Goal: Transaction & Acquisition: Purchase product/service

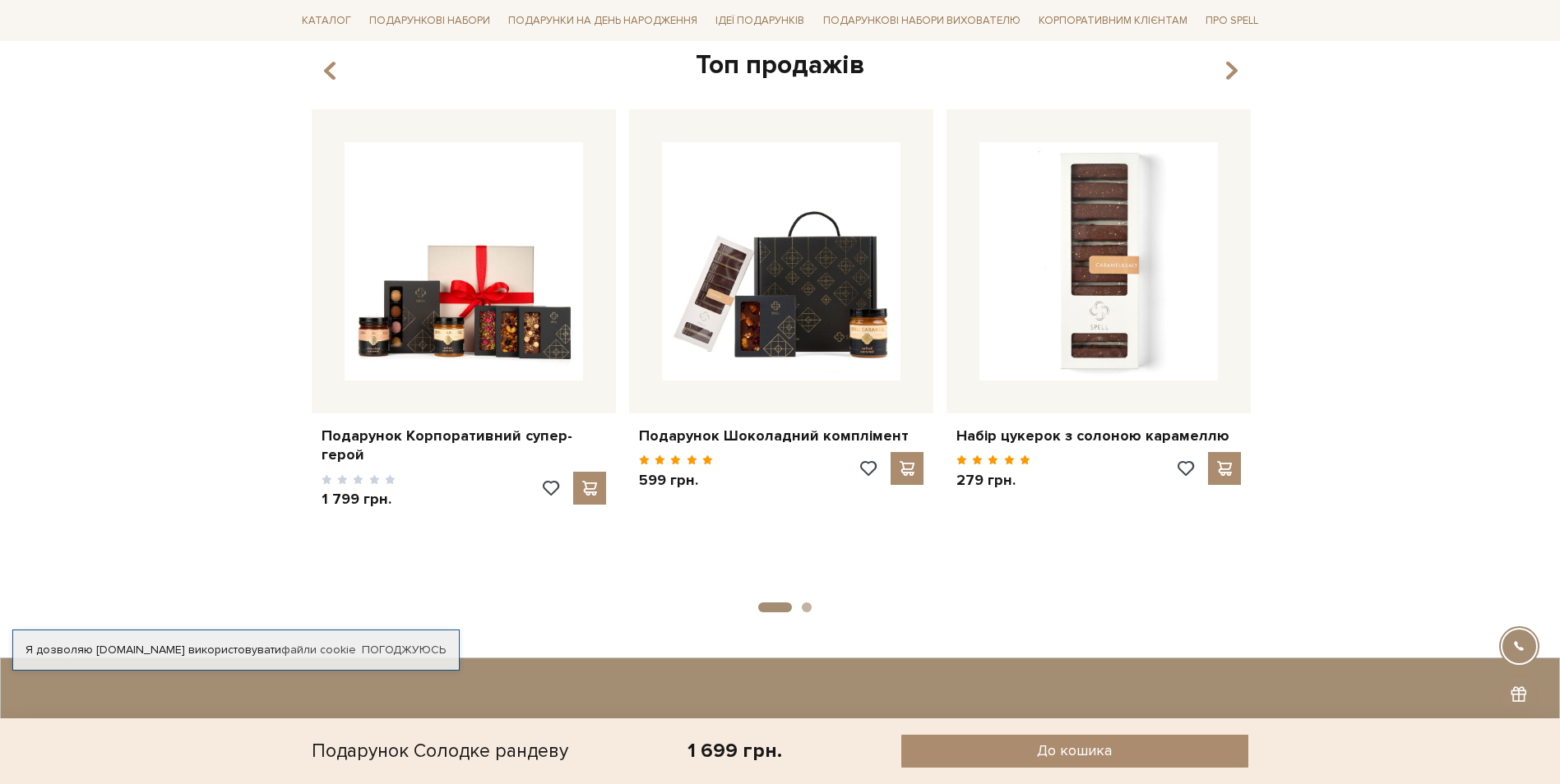
scroll to position [1315, 0]
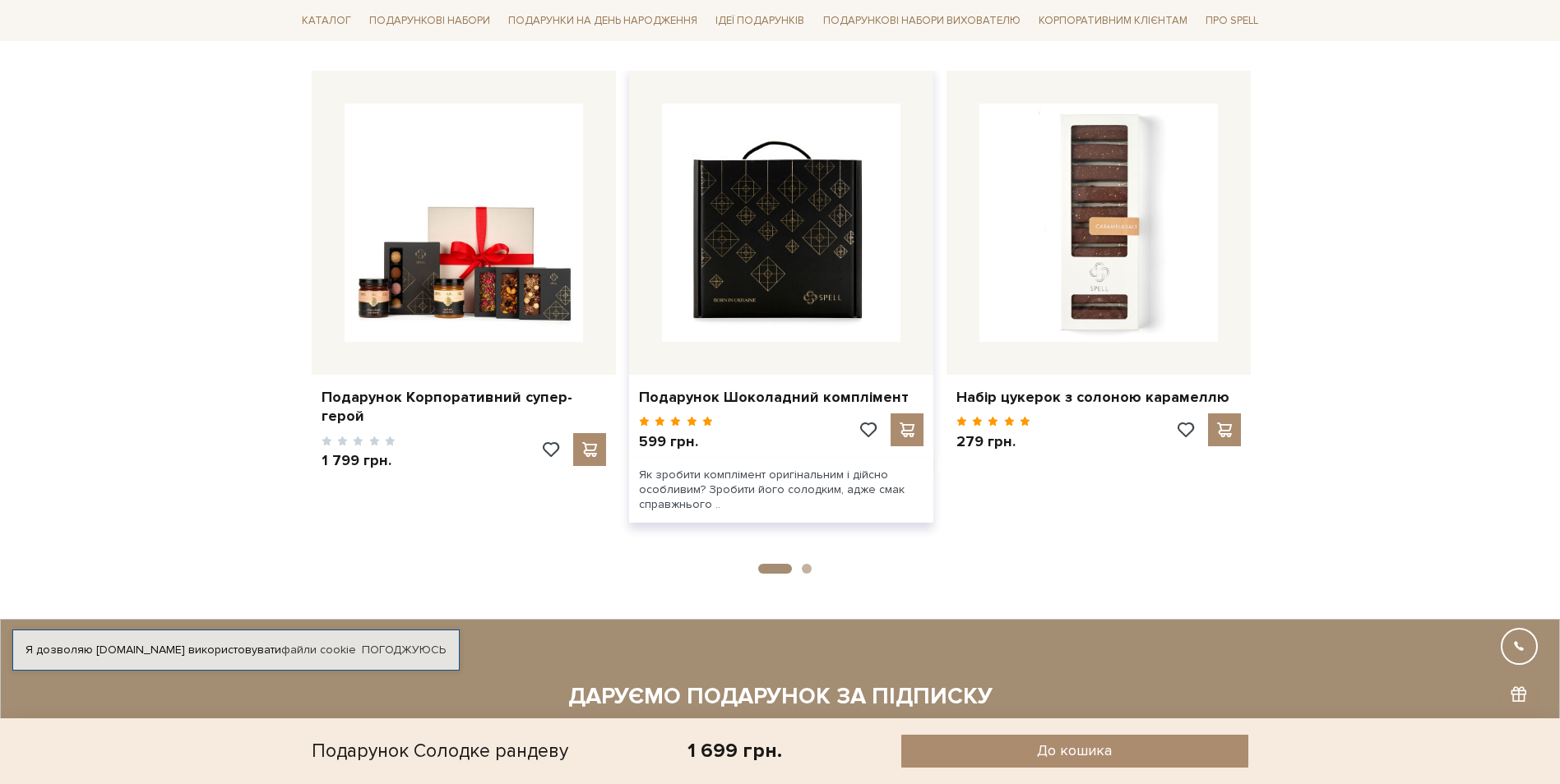
click at [827, 282] on img at bounding box center [780, 223] width 239 height 239
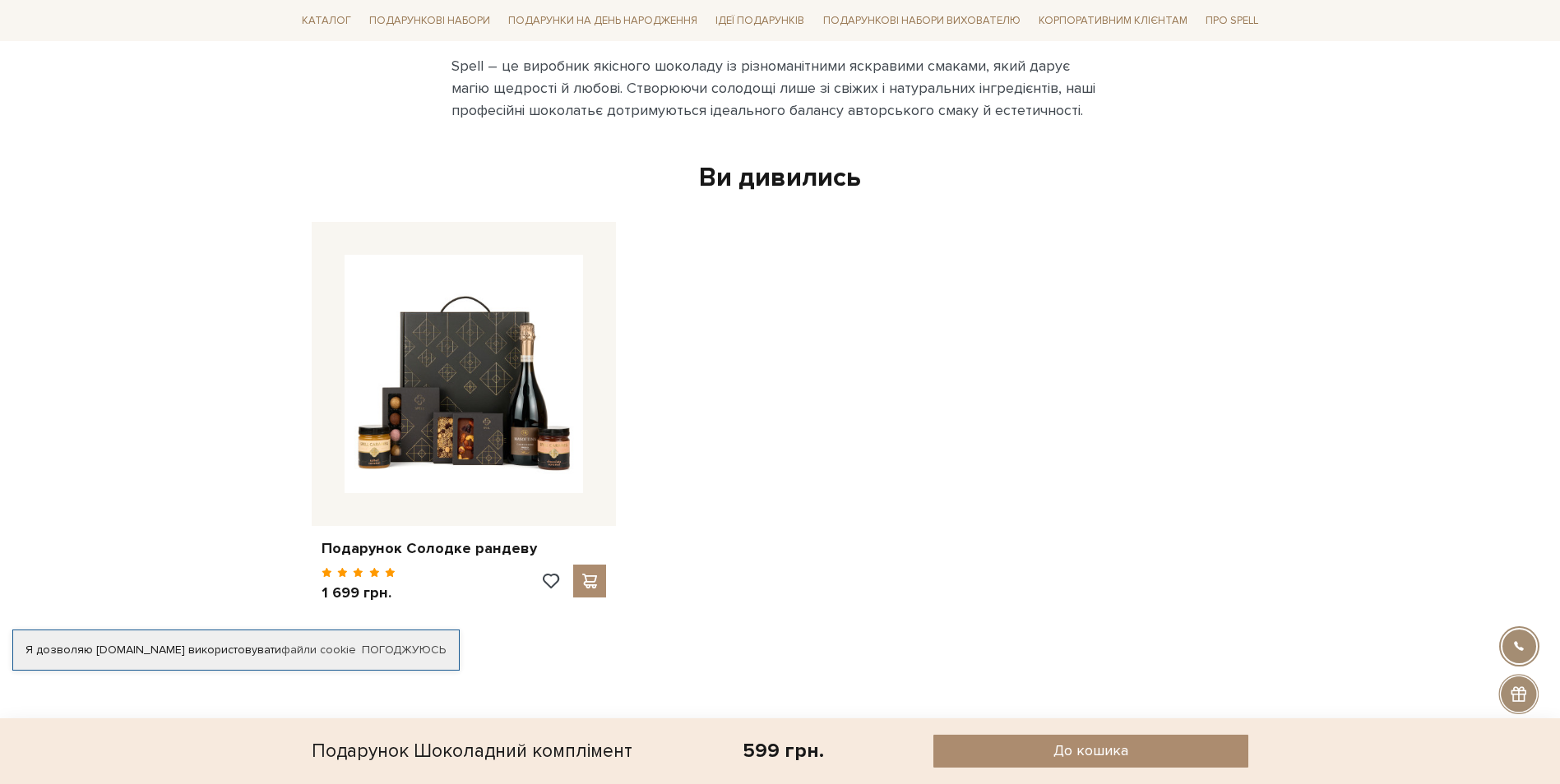
scroll to position [1233, 0]
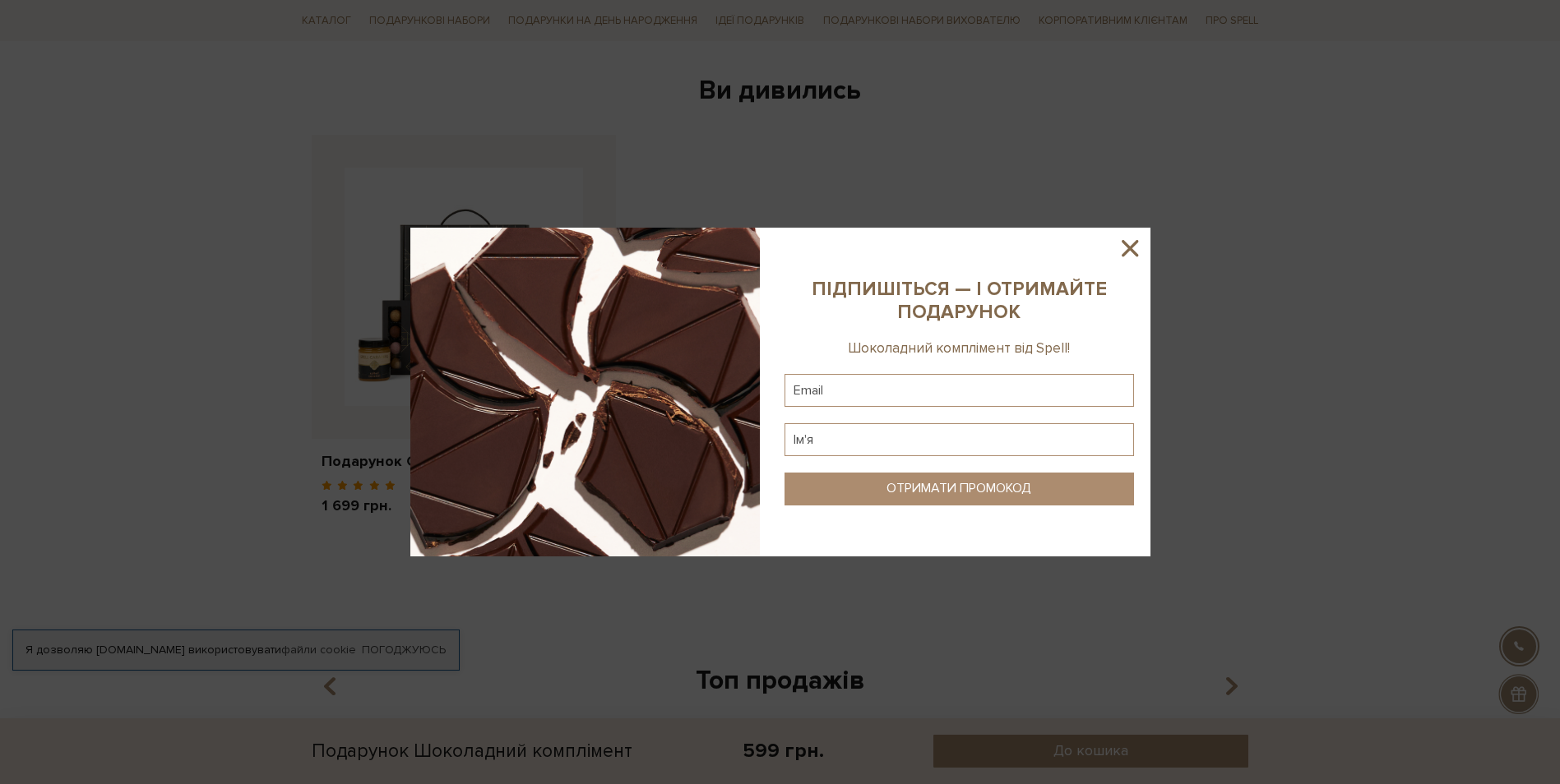
click at [1127, 243] on icon at bounding box center [1130, 248] width 28 height 28
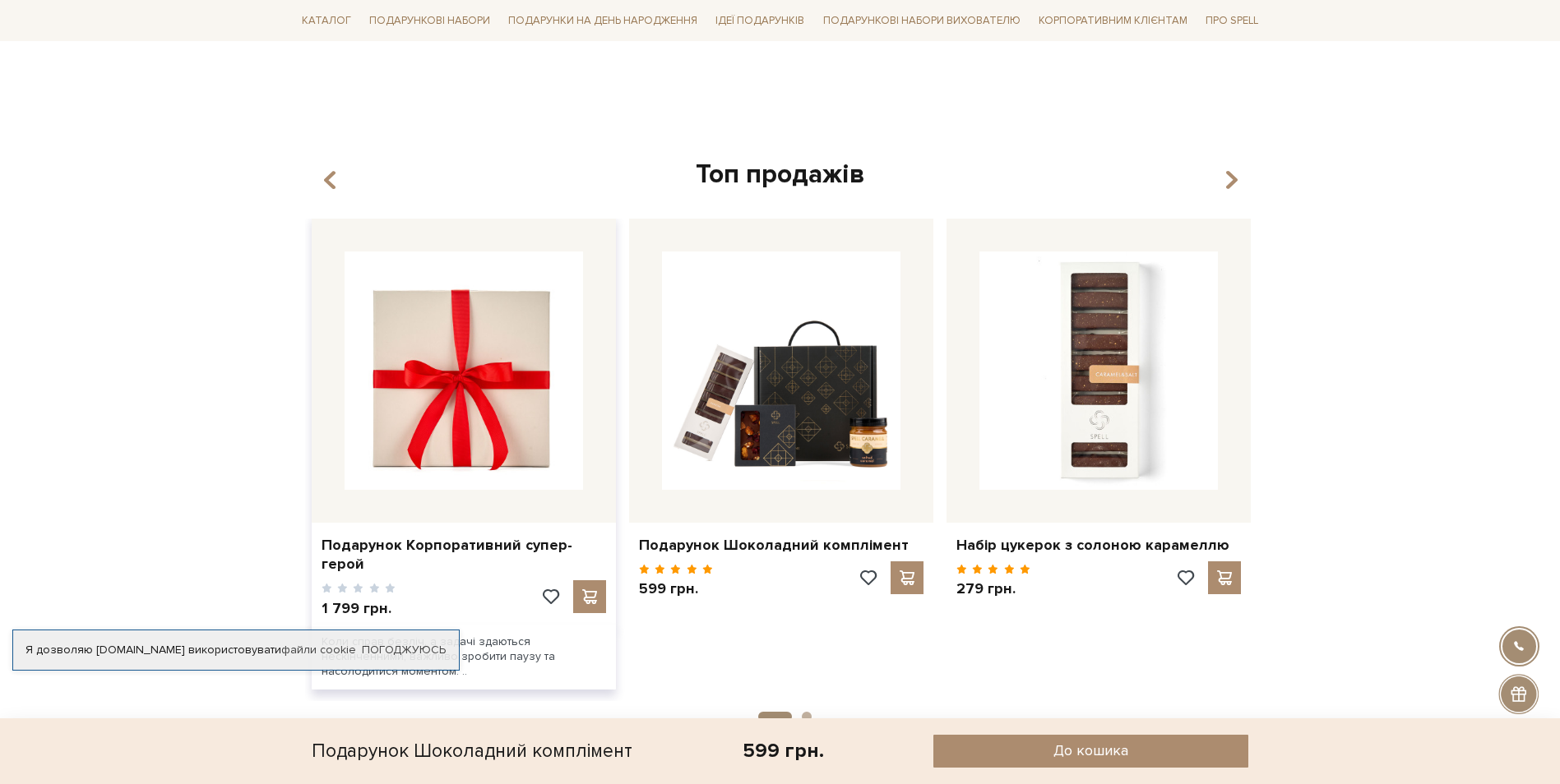
scroll to position [1726, 0]
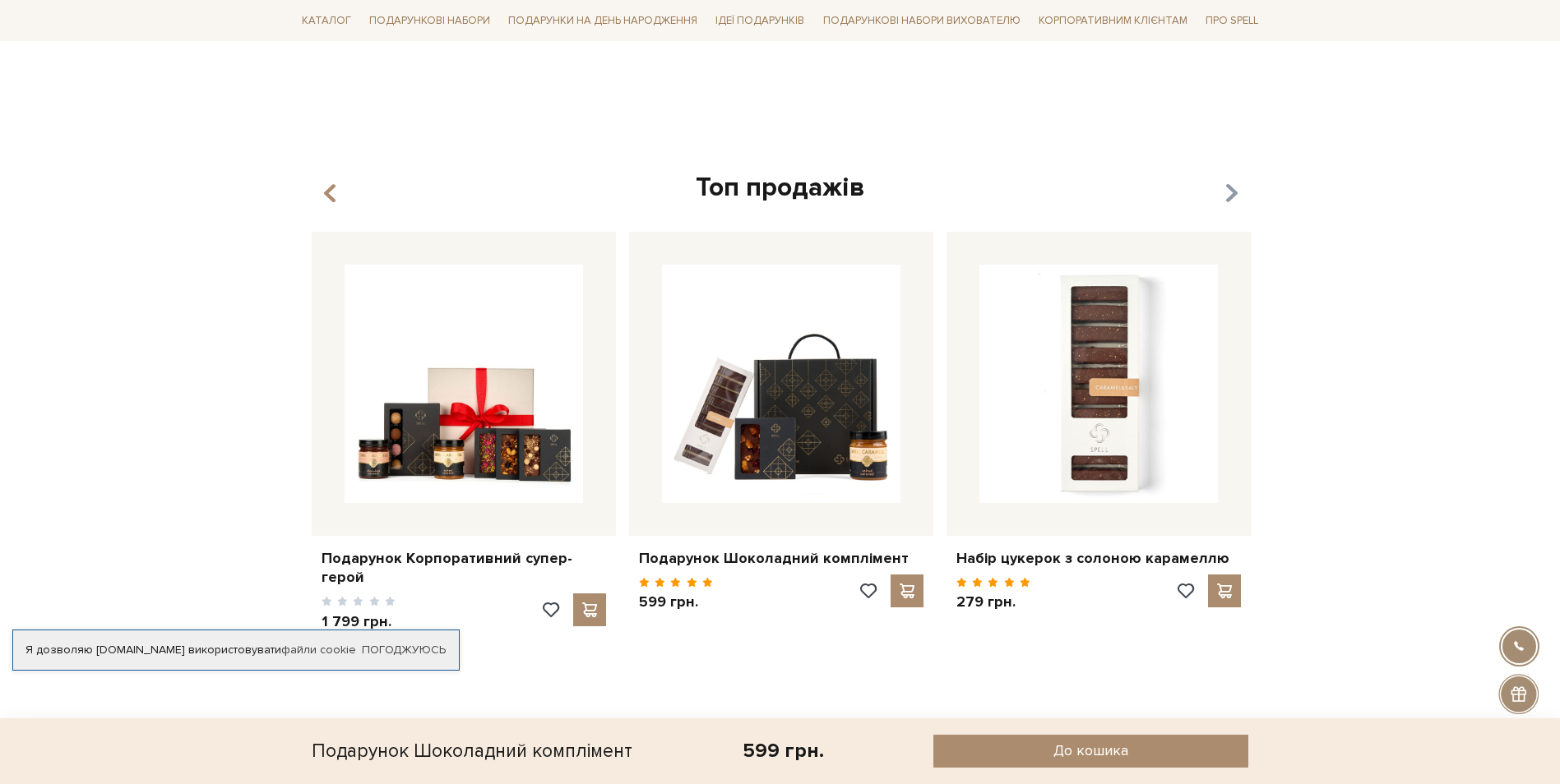
click at [1230, 180] on icon "button" at bounding box center [1230, 194] width 14 height 28
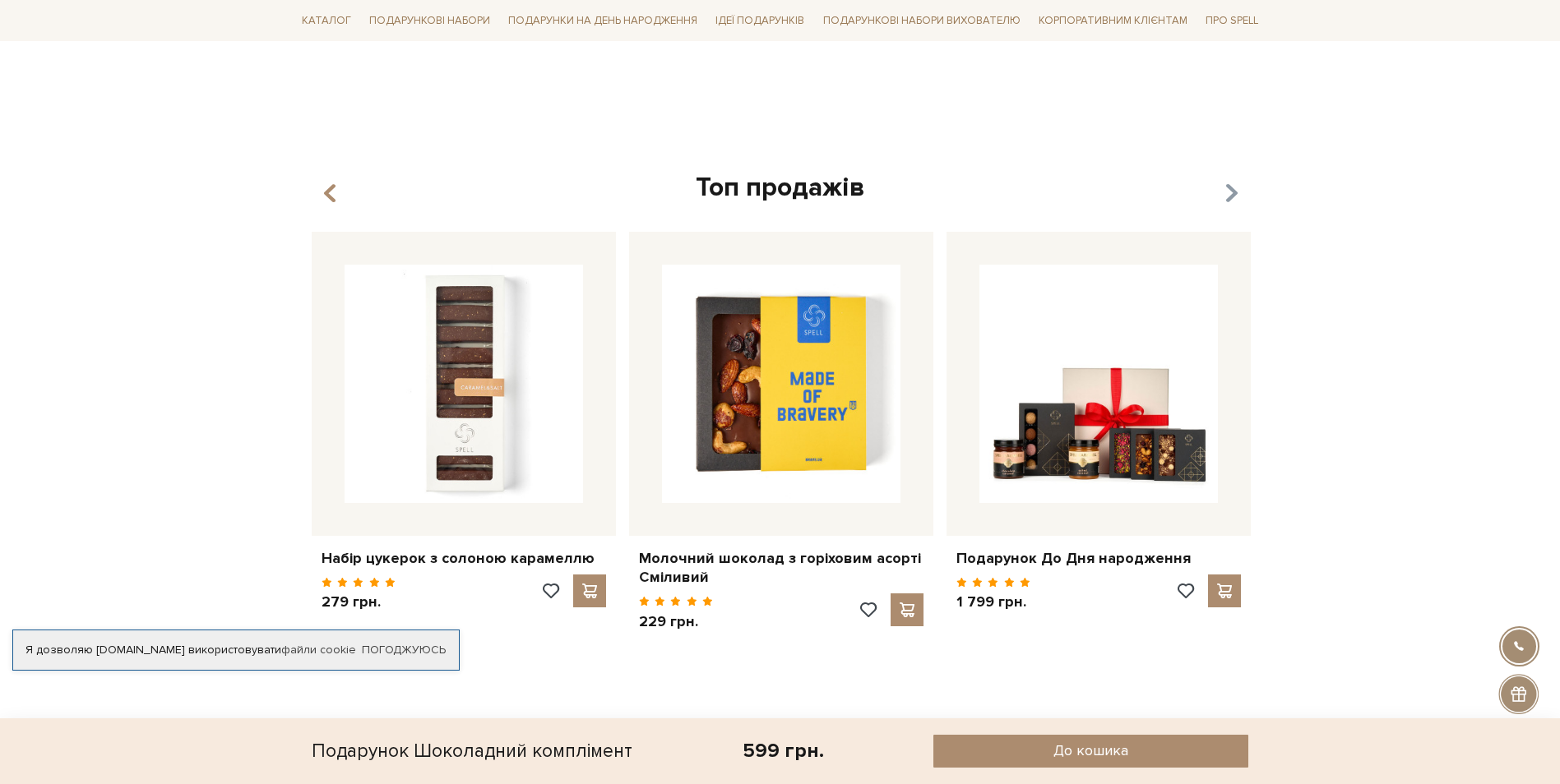
click at [1230, 180] on icon "button" at bounding box center [1230, 194] width 14 height 28
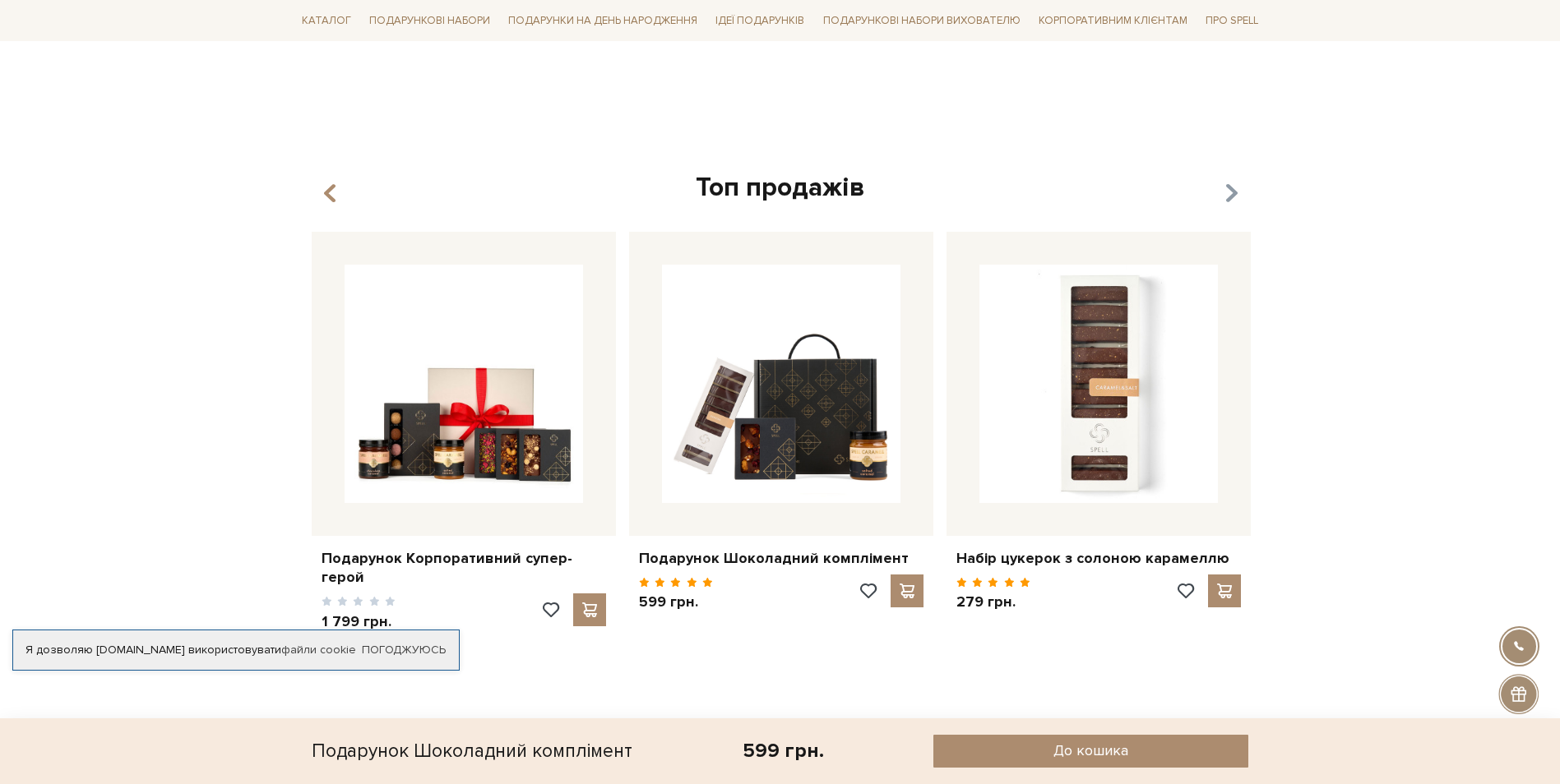
click at [1230, 180] on icon "button" at bounding box center [1230, 194] width 14 height 28
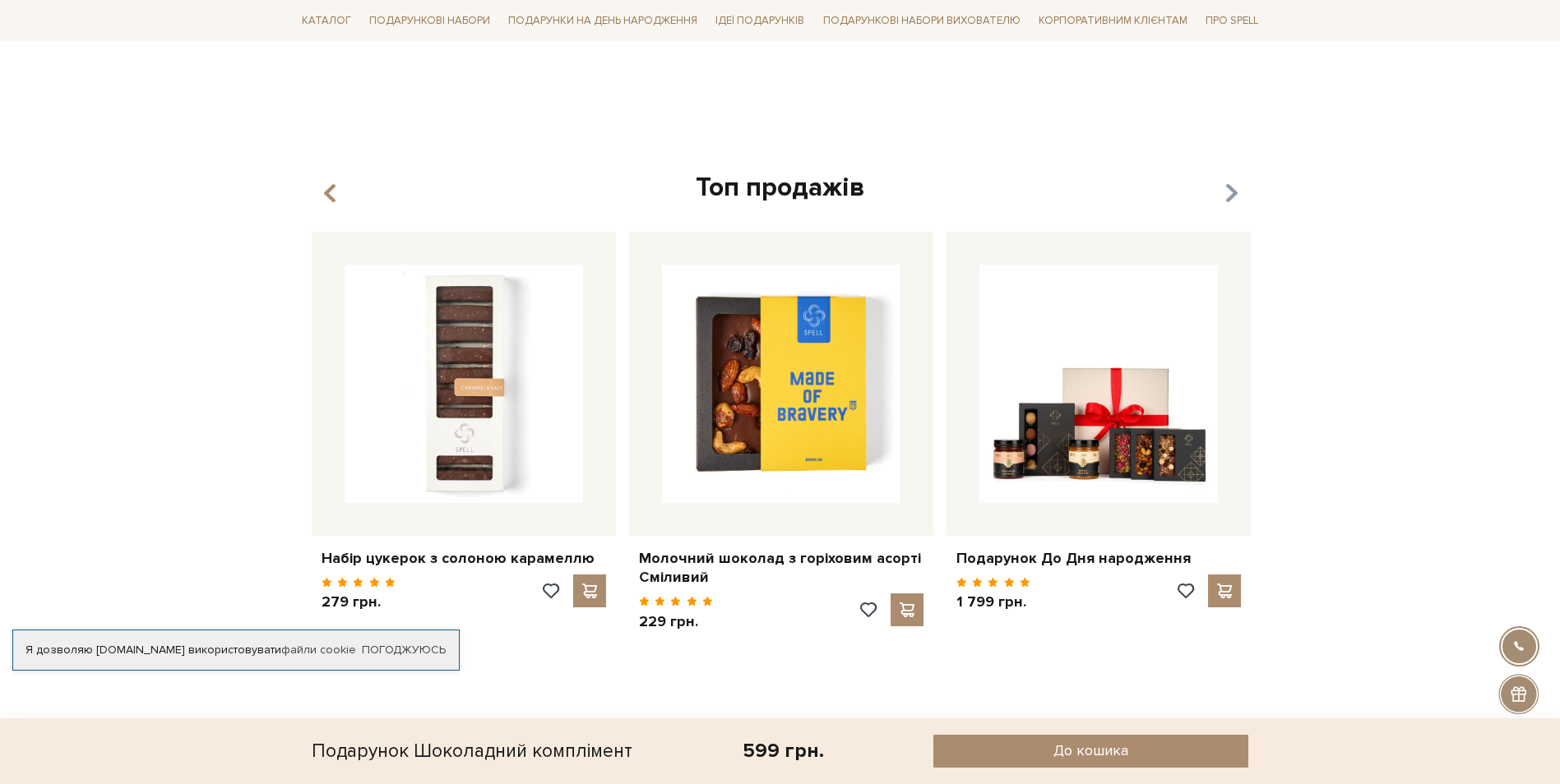
click at [1230, 180] on icon "button" at bounding box center [1230, 194] width 14 height 28
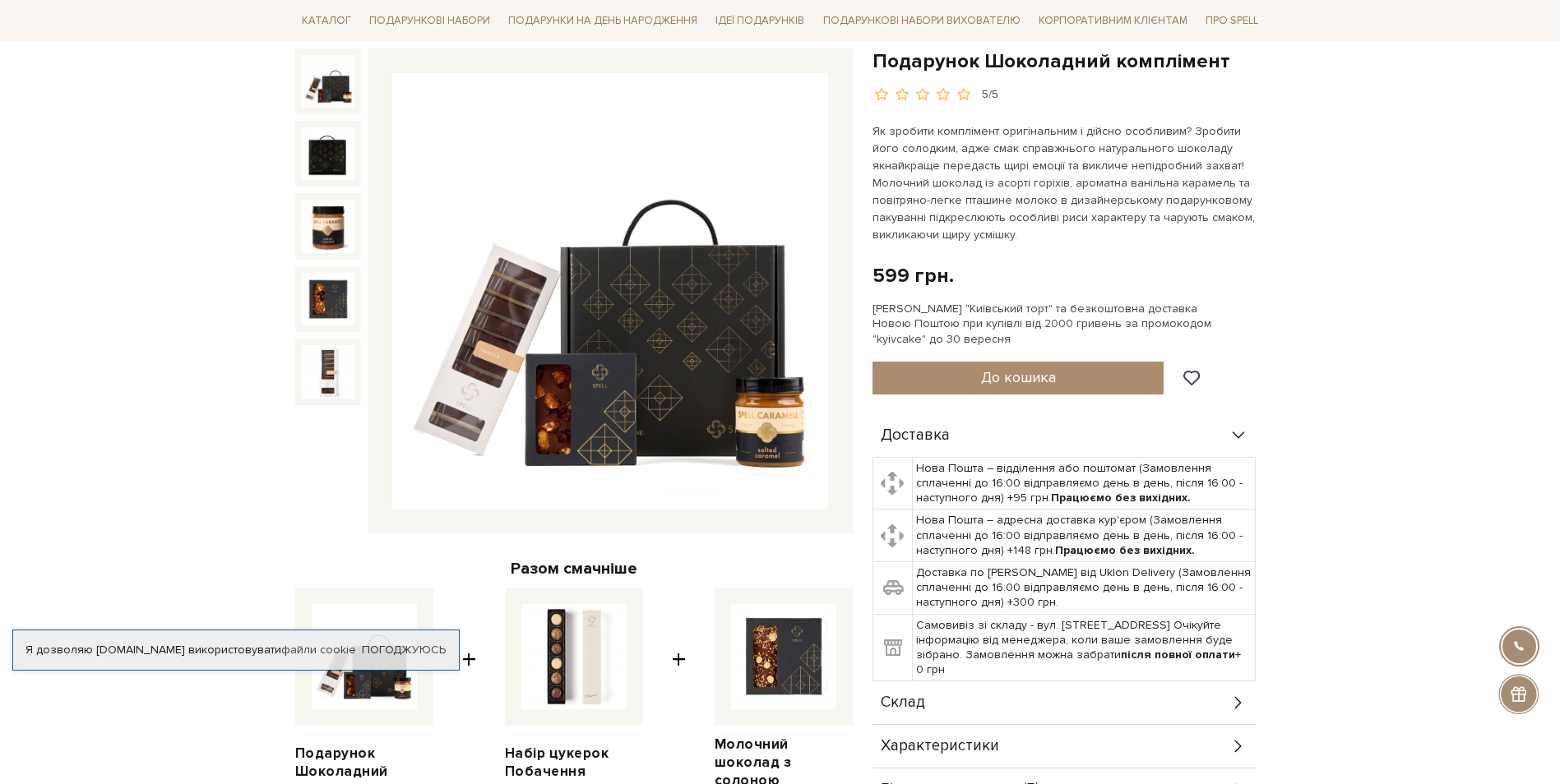
scroll to position [165, 0]
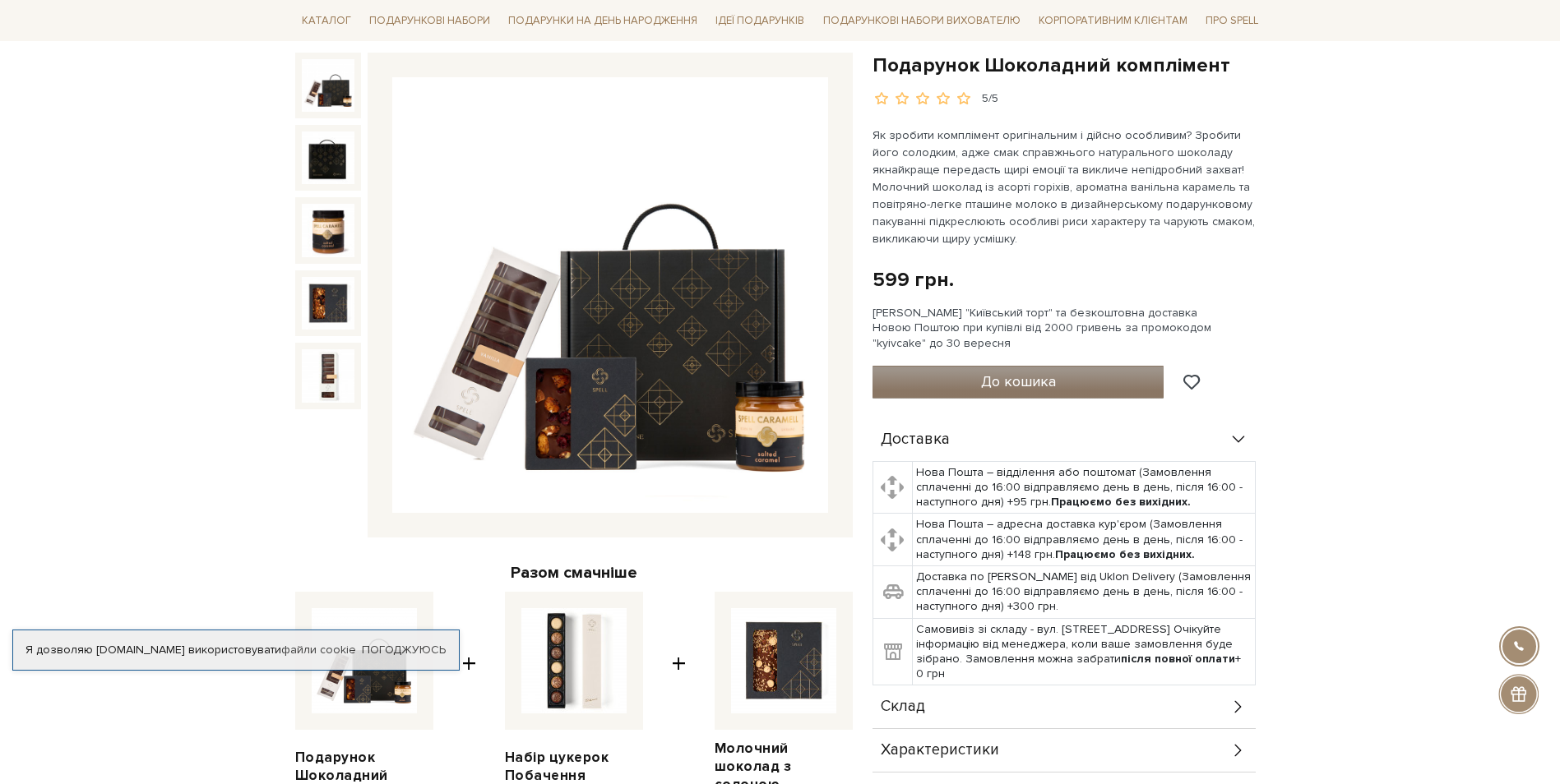
click at [1109, 394] on button "До кошика" at bounding box center [1018, 382] width 292 height 33
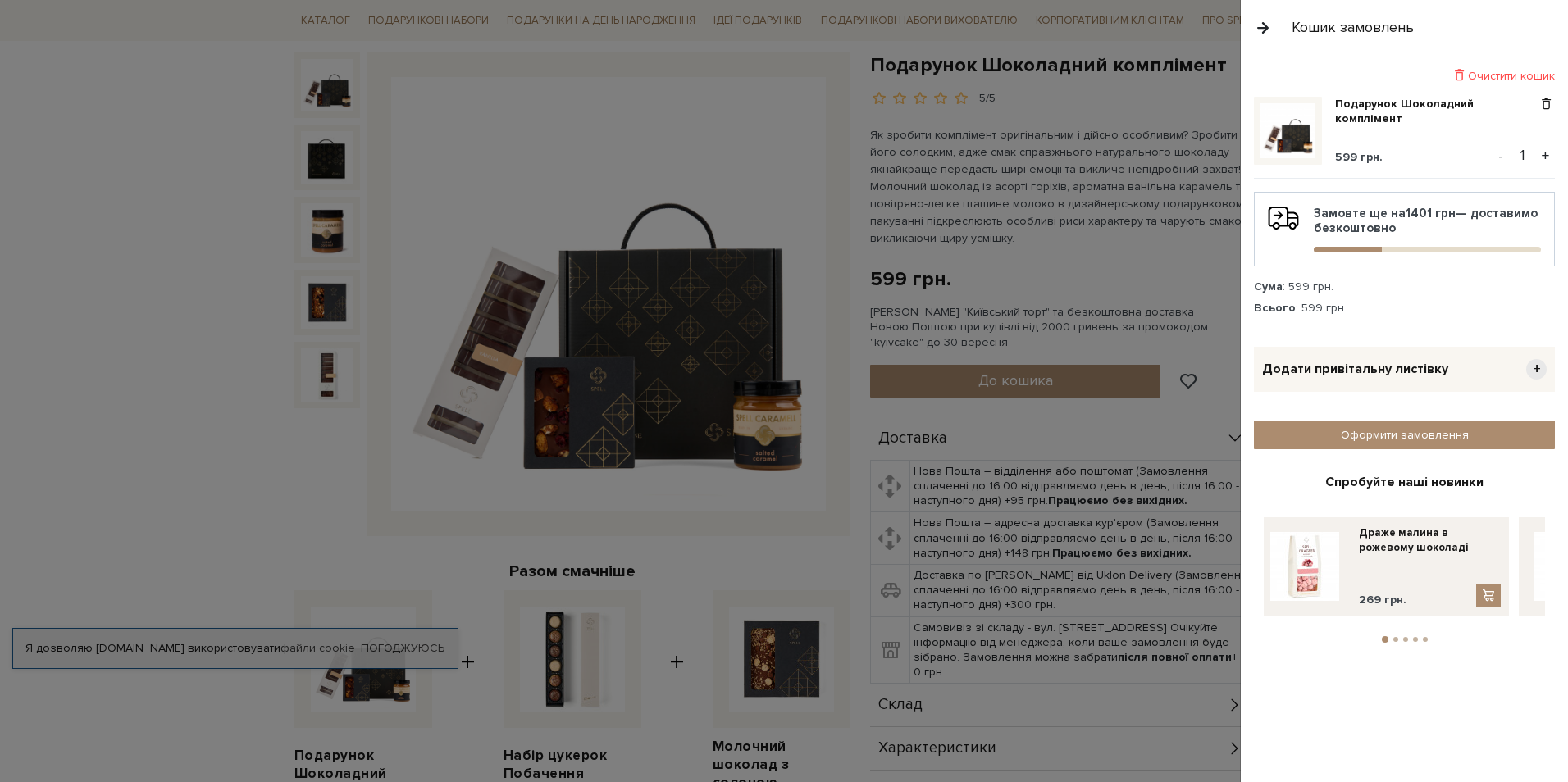
click at [1538, 161] on button "+" at bounding box center [1546, 156] width 19 height 24
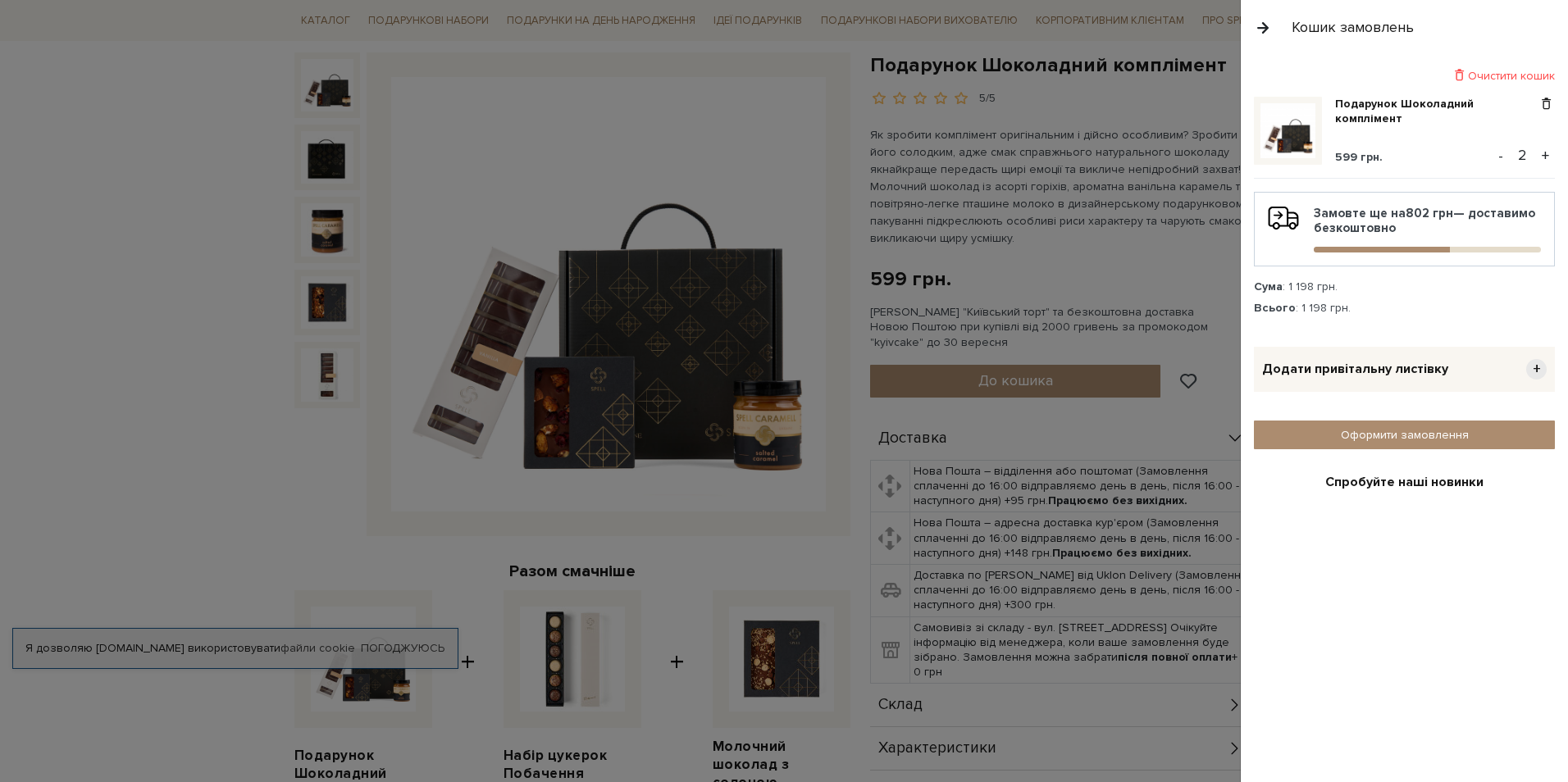
click at [1539, 156] on button "+" at bounding box center [1546, 156] width 19 height 24
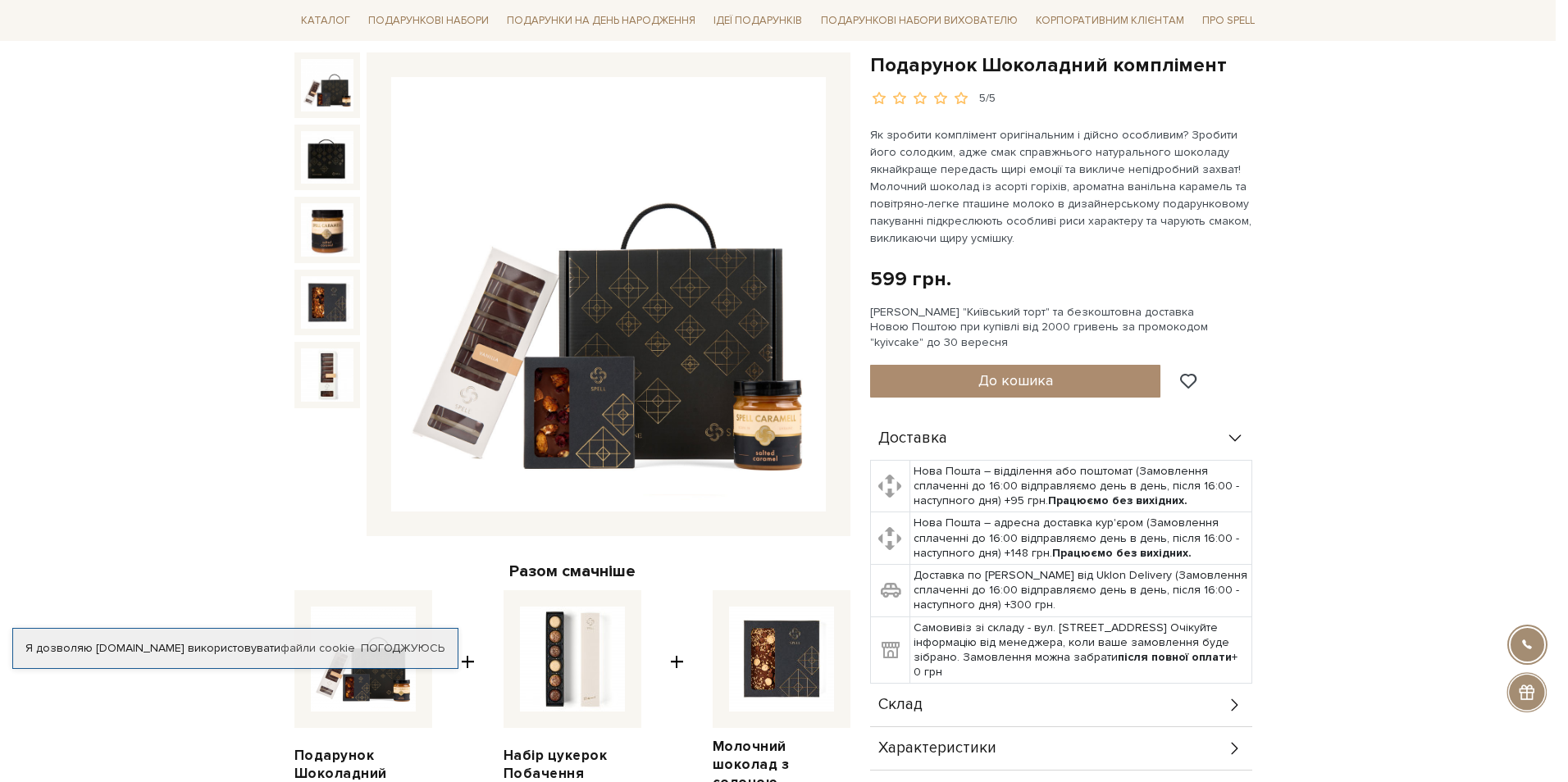
click at [1161, 244] on div at bounding box center [784, 391] width 1568 height 782
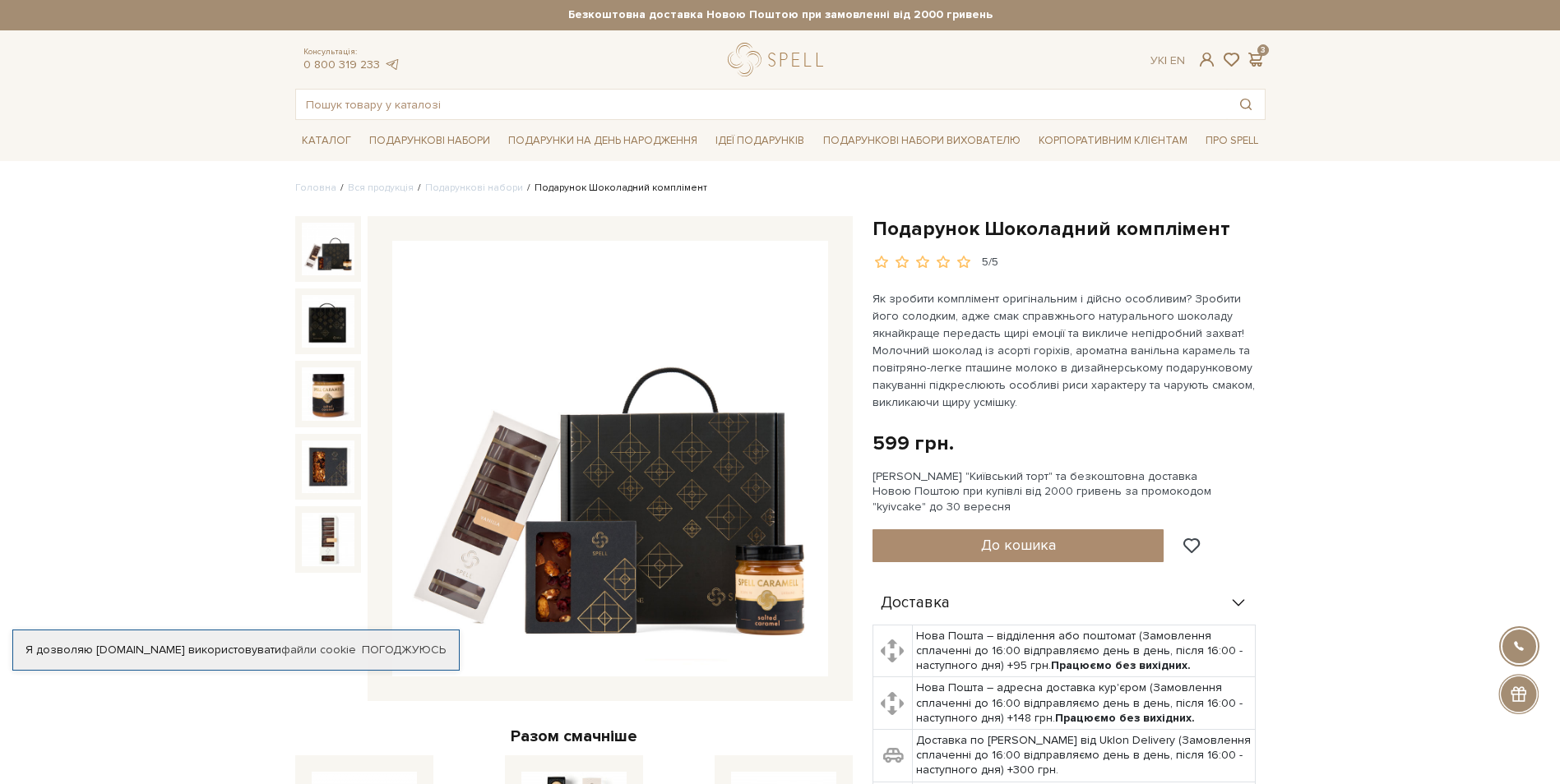
scroll to position [0, 0]
click at [887, 147] on link "Подарункові набори вихователю" at bounding box center [922, 141] width 211 height 28
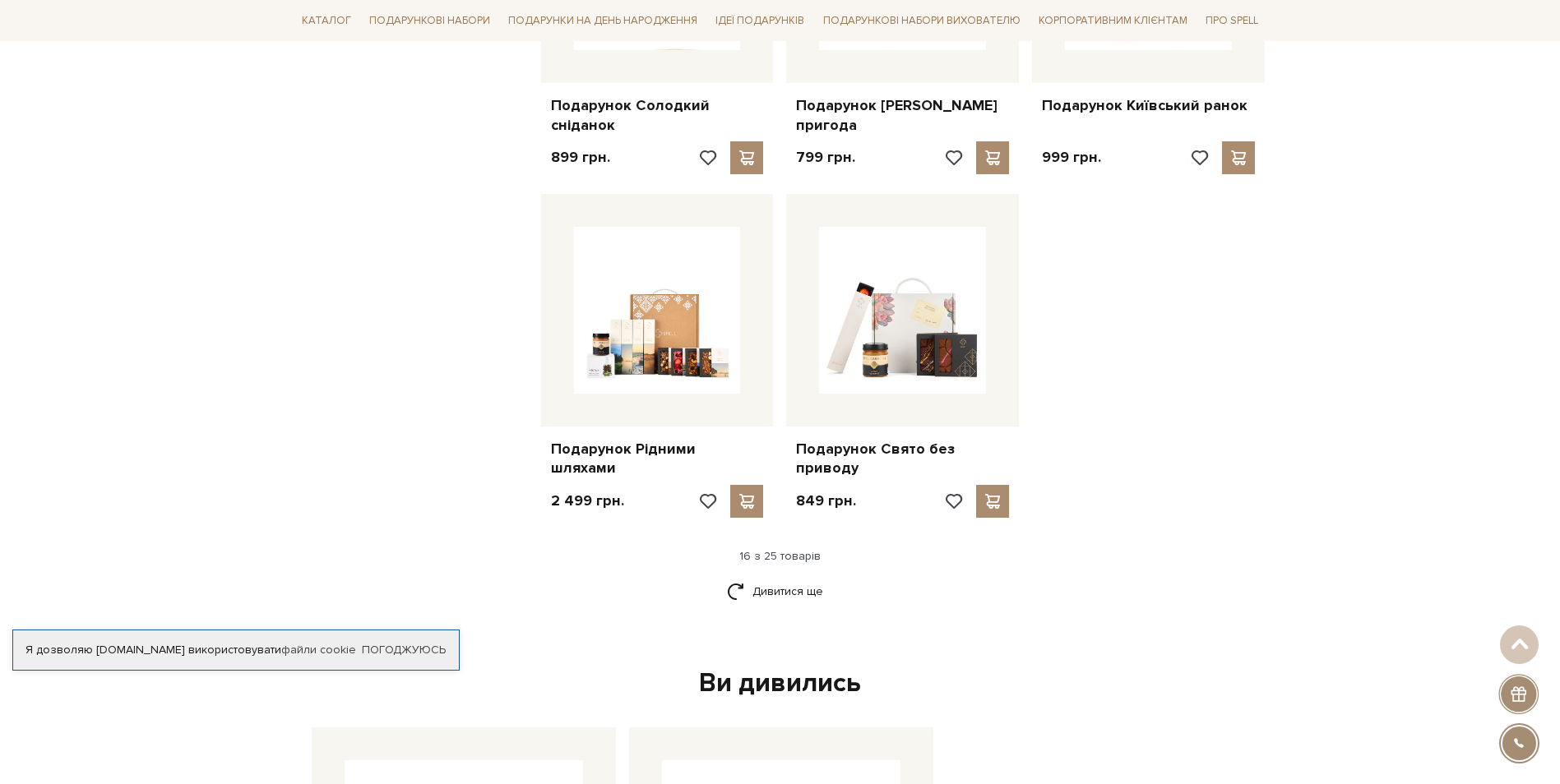
scroll to position [1891, 0]
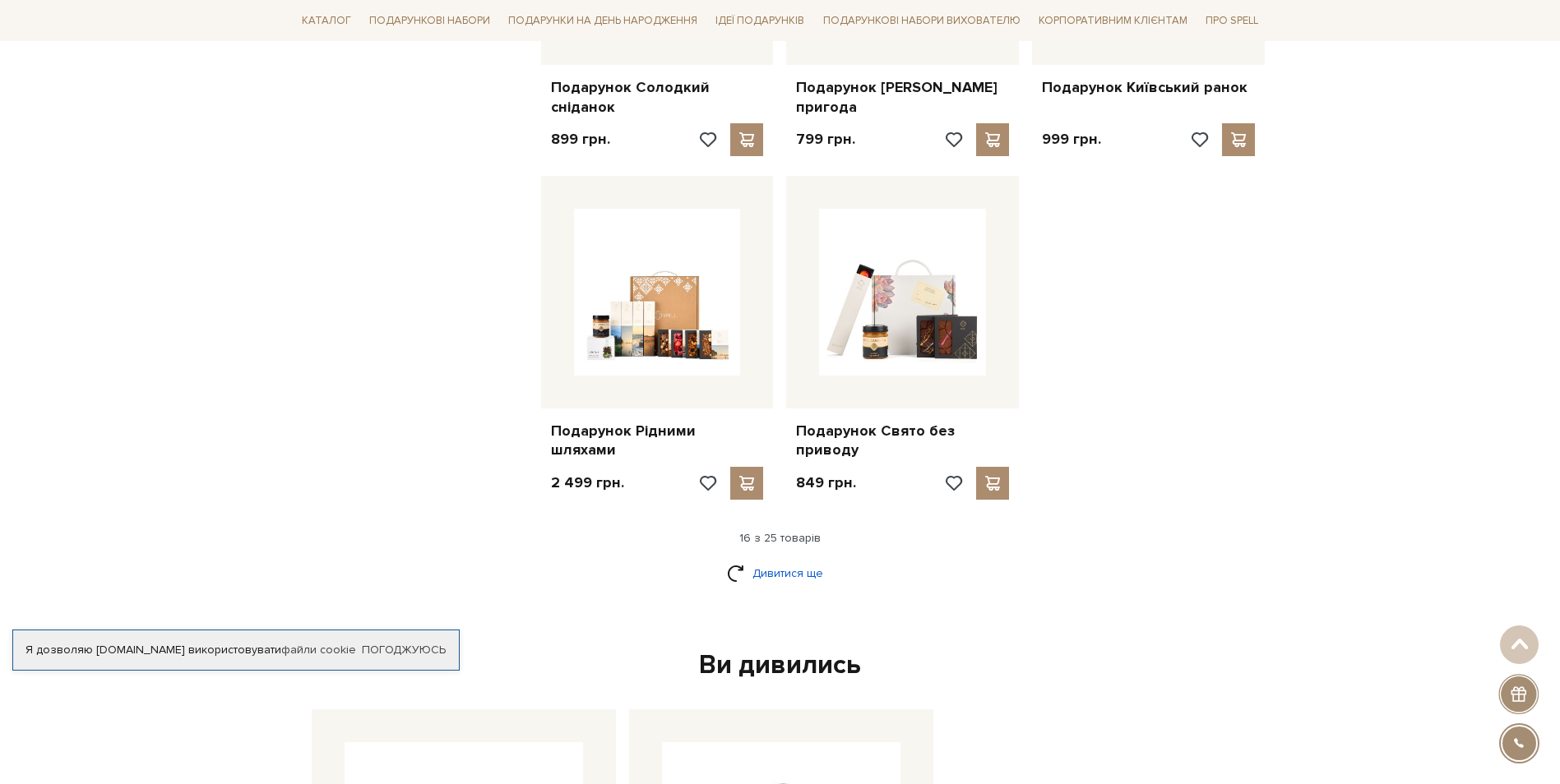
click at [776, 559] on link "Дивитися ще" at bounding box center [780, 573] width 107 height 29
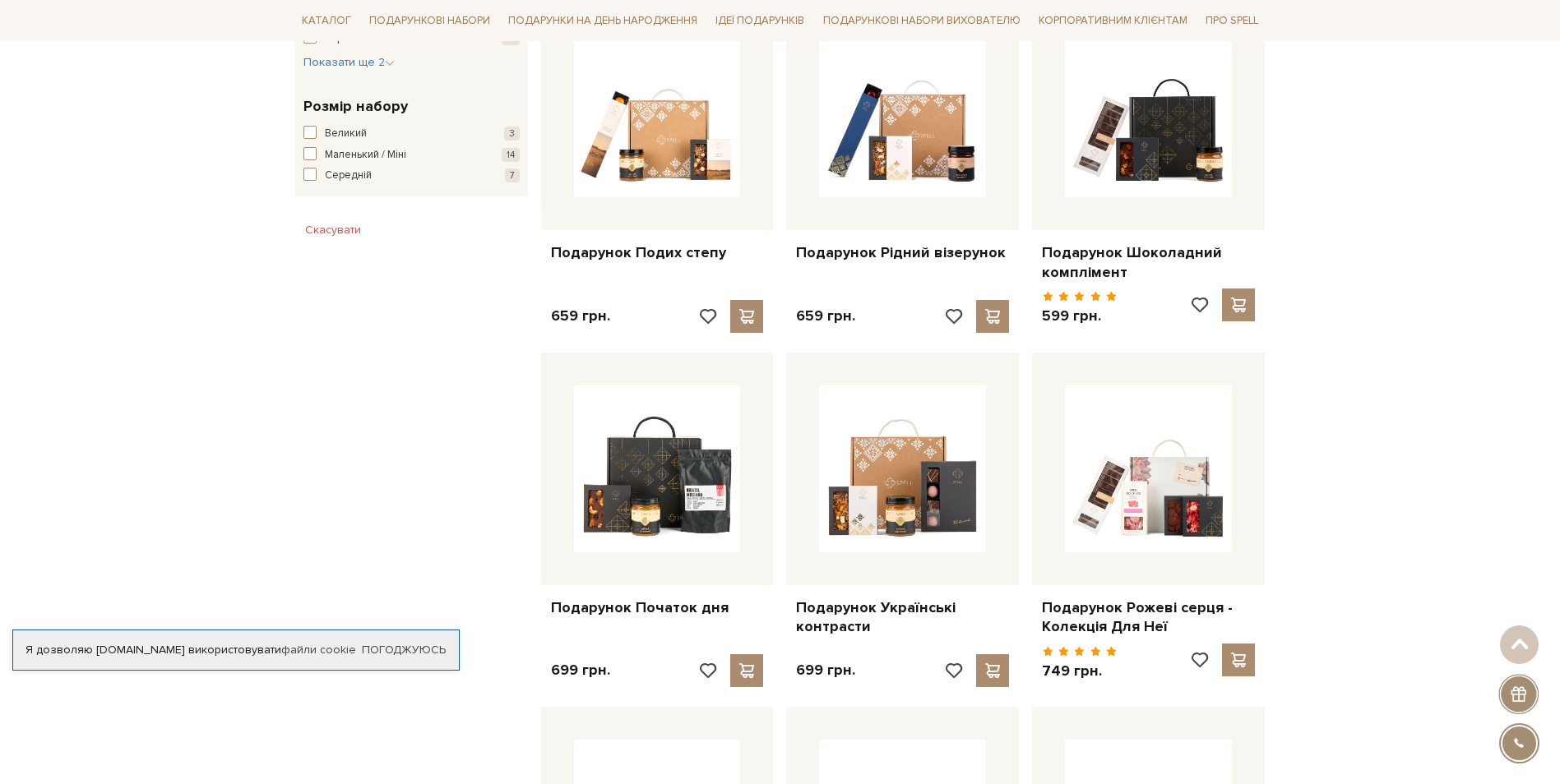
scroll to position [986, 0]
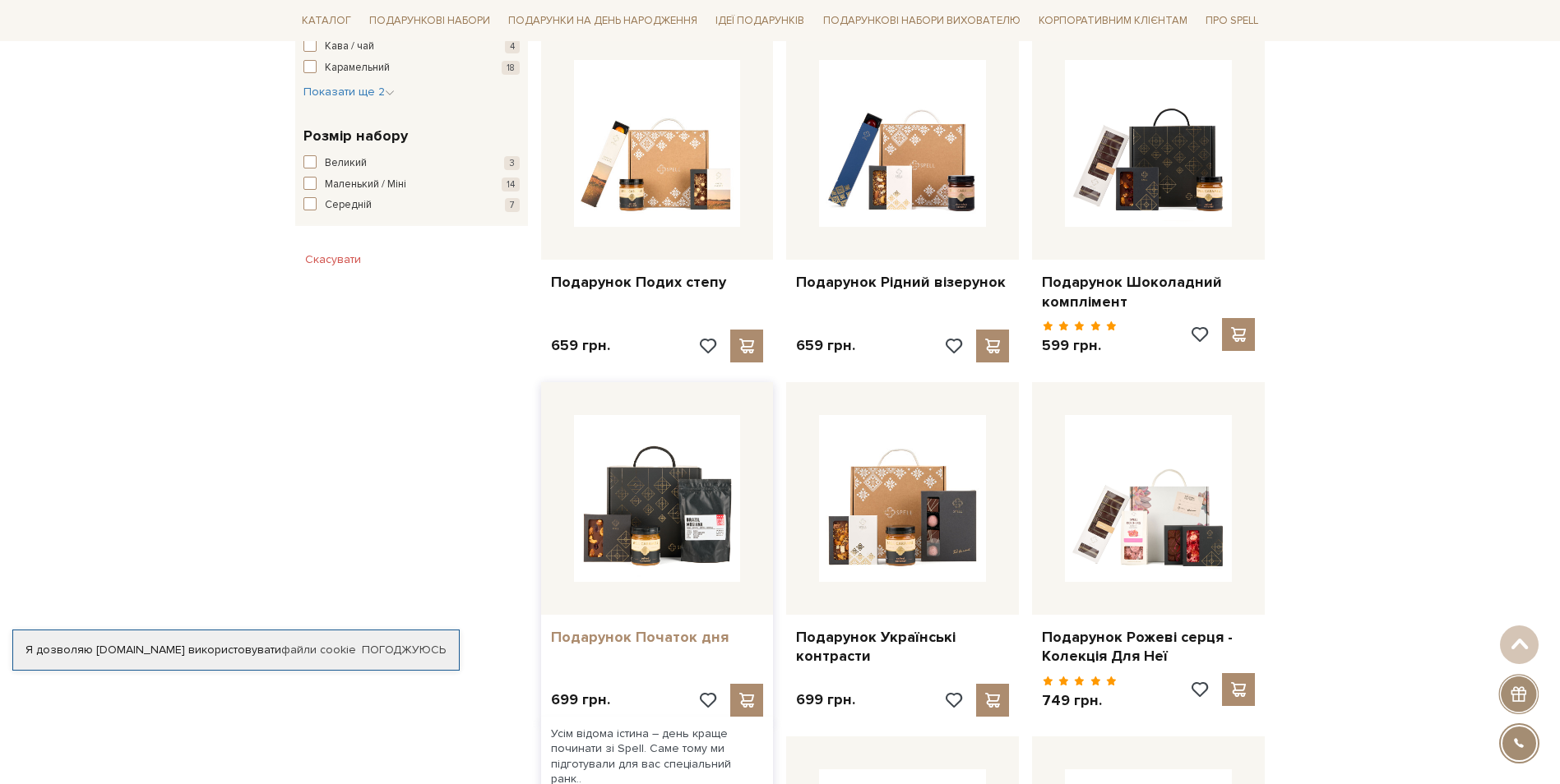
click at [653, 628] on link "Подарунок Початок дня" at bounding box center [658, 637] width 213 height 19
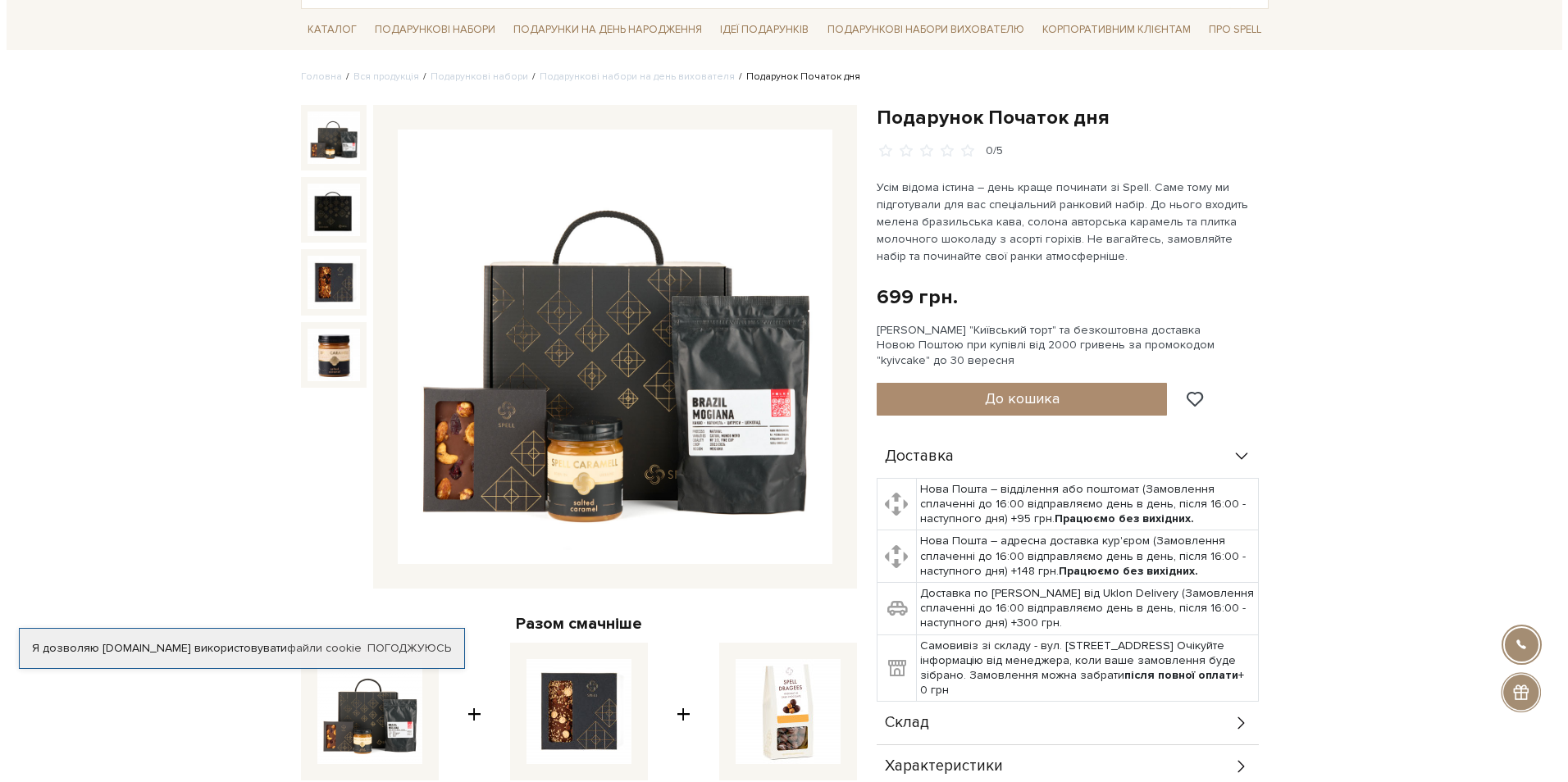
scroll to position [82, 0]
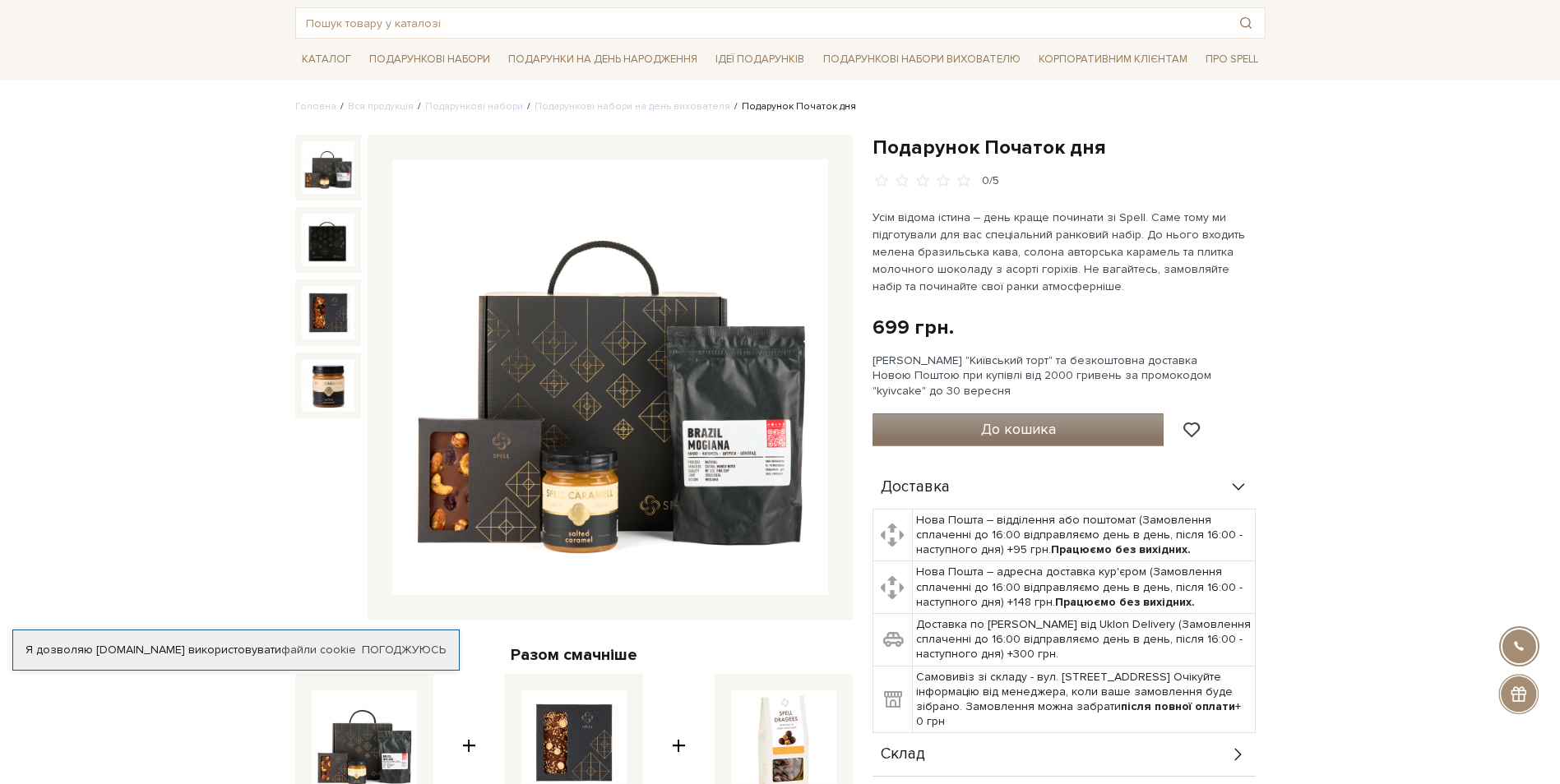
click at [970, 430] on button "До кошика" at bounding box center [1018, 429] width 292 height 33
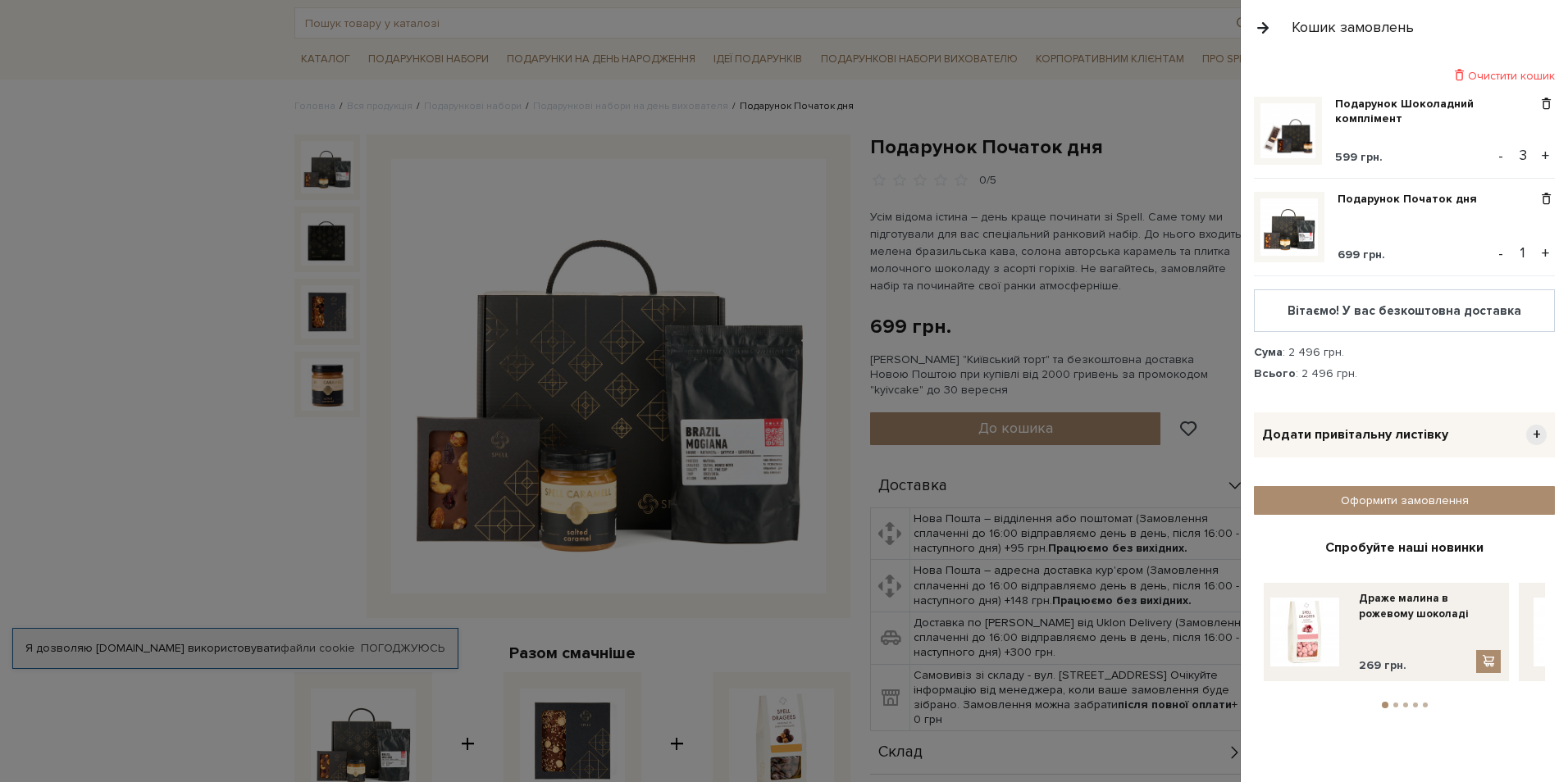
click at [1545, 250] on button "+" at bounding box center [1546, 253] width 19 height 24
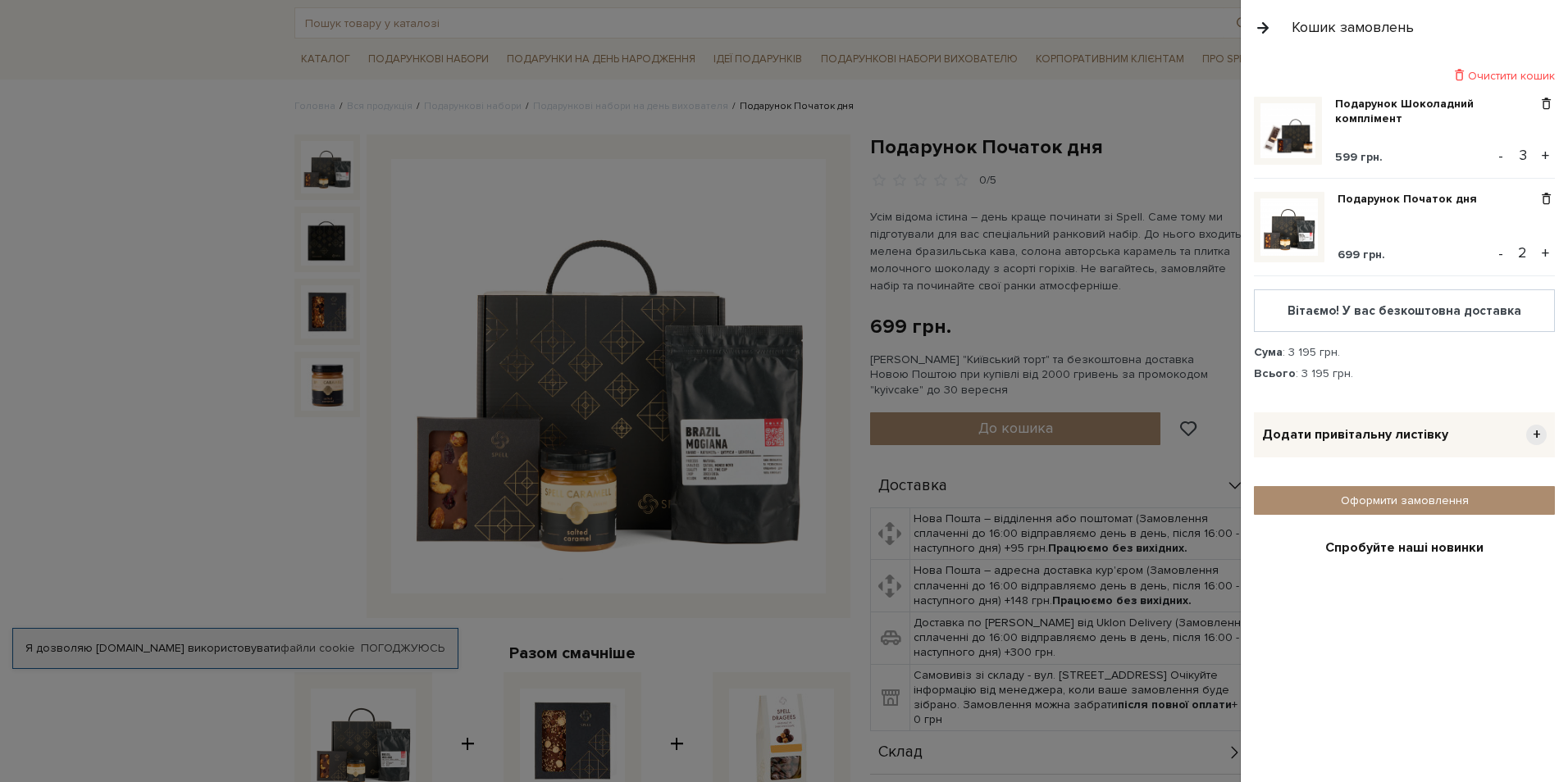
click at [1537, 249] on button "+" at bounding box center [1546, 253] width 19 height 24
click at [1537, 105] on span at bounding box center [1546, 105] width 17 height 15
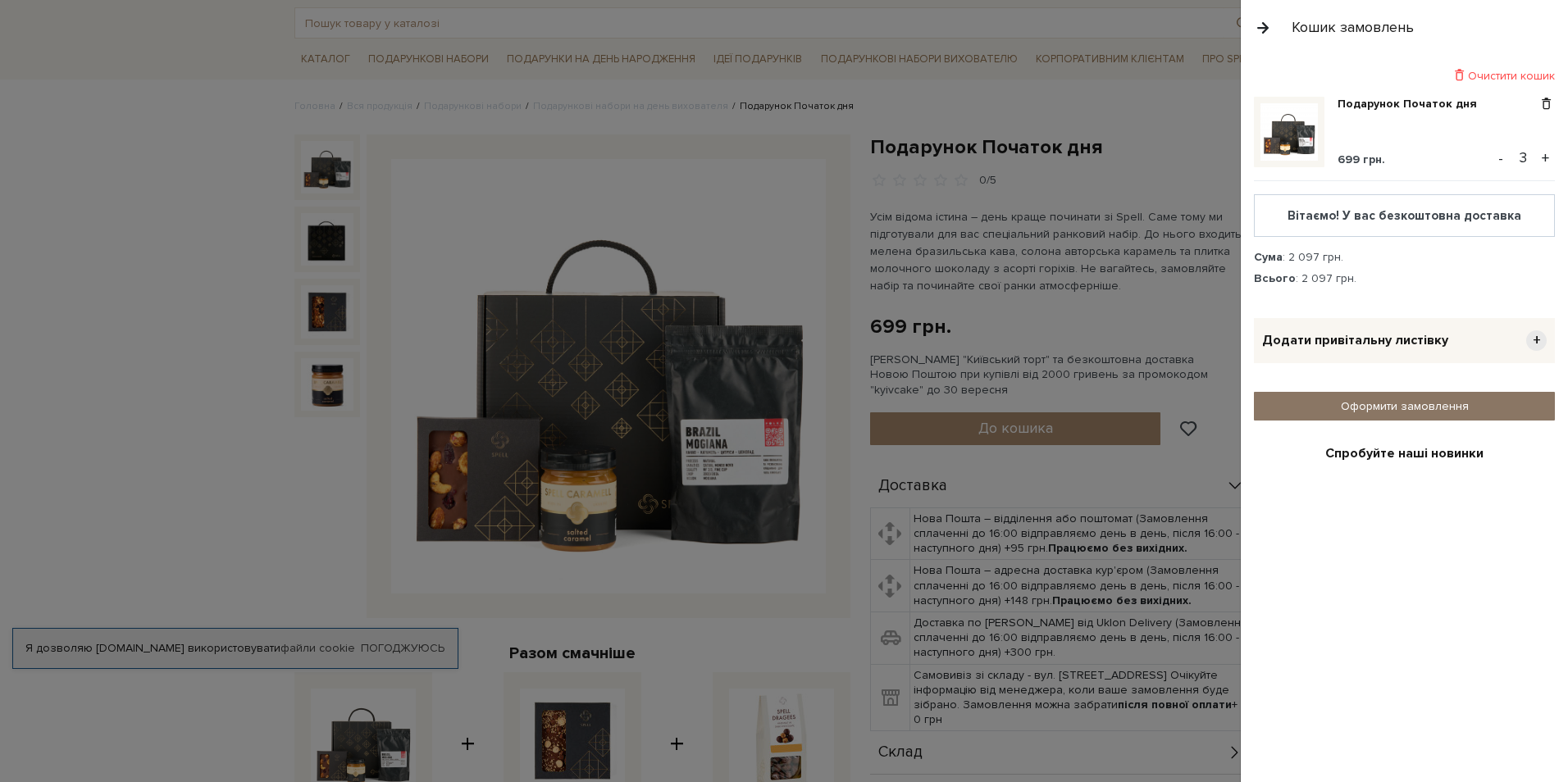
click at [1350, 416] on link "Оформити замовлення" at bounding box center [1404, 406] width 301 height 29
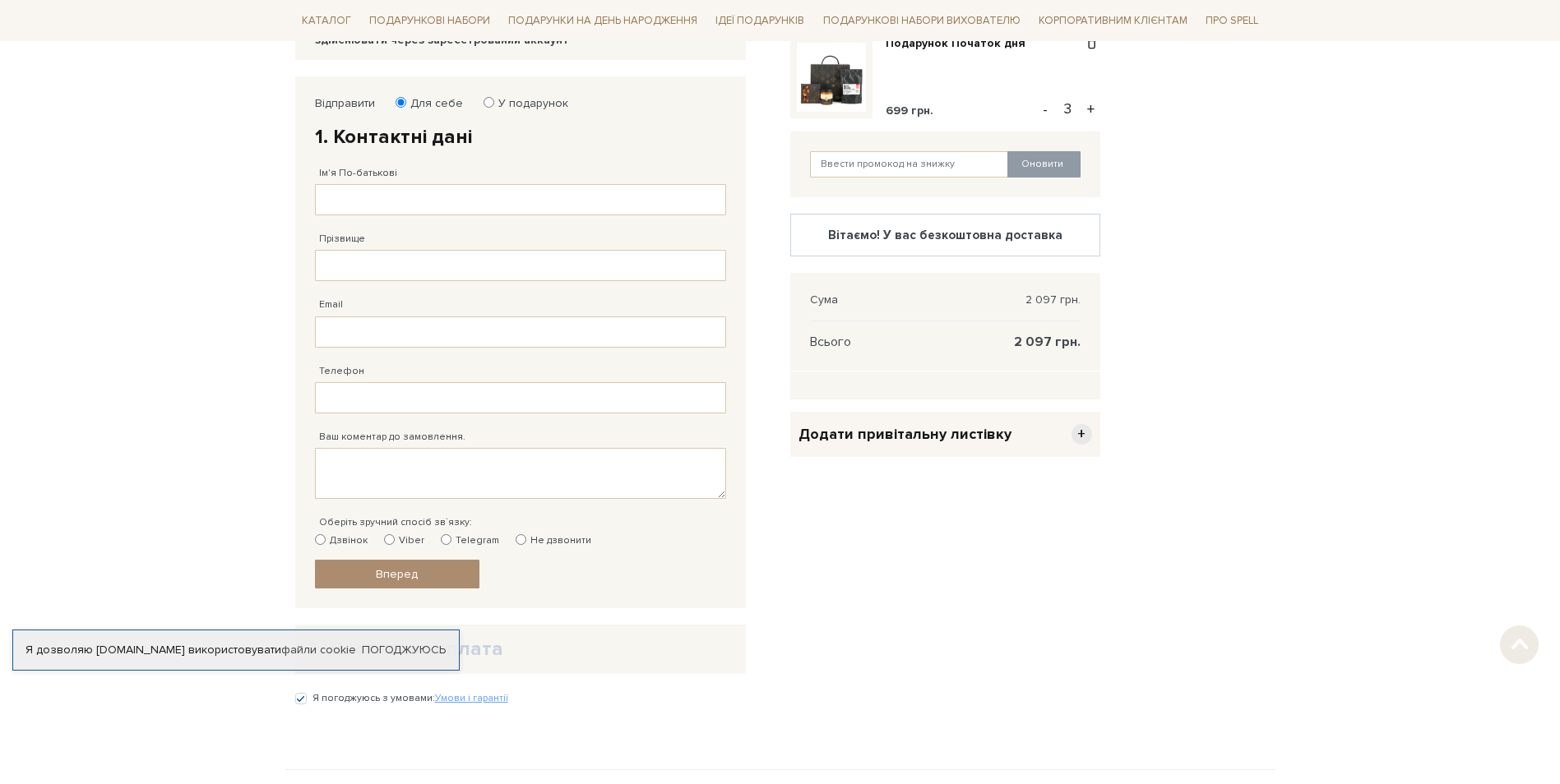
scroll to position [247, 0]
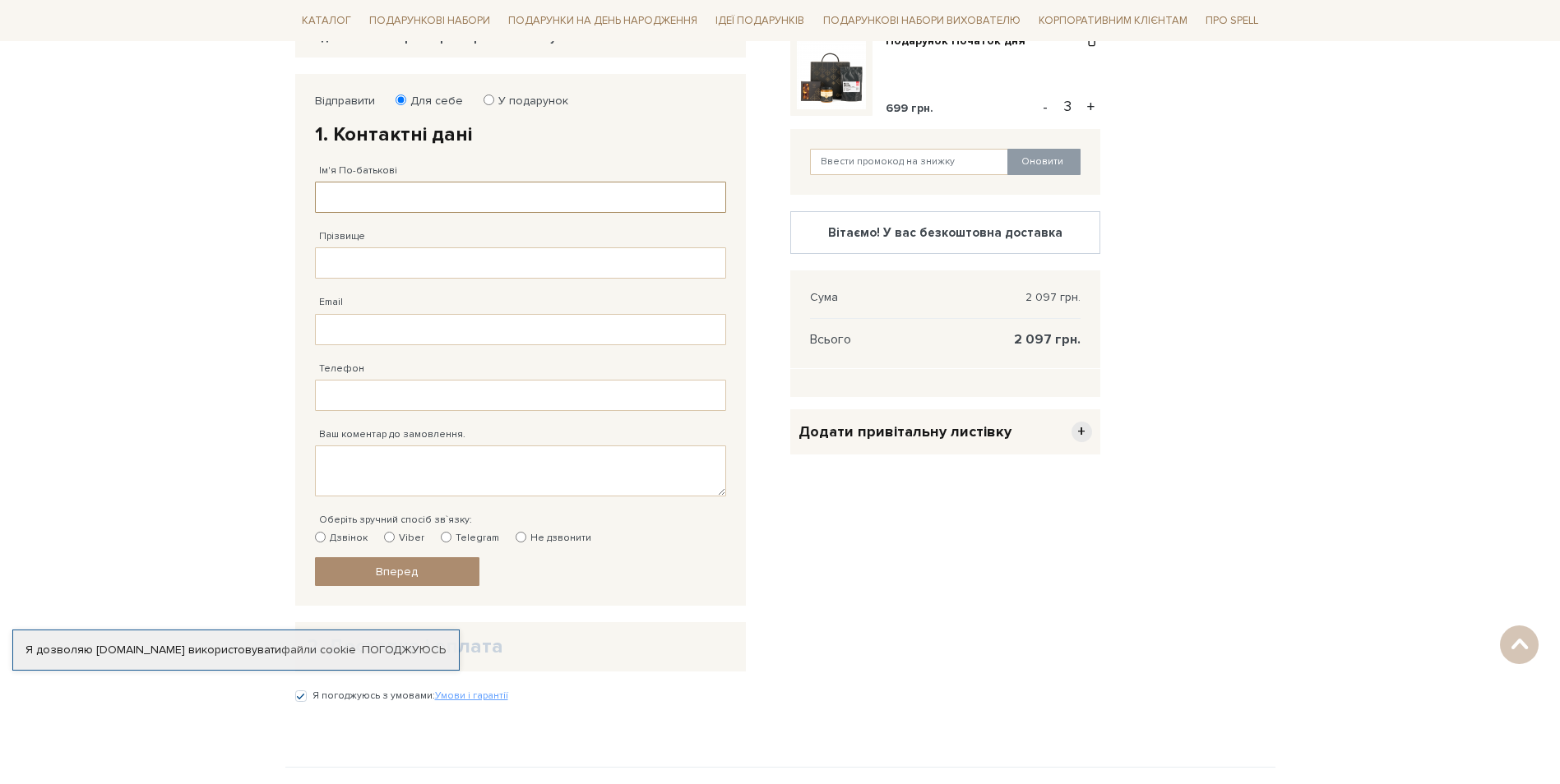
click at [542, 186] on input "Ім'я По-батькові" at bounding box center [520, 196] width 411 height 31
type input "Альона"
type input "Паніматченко"
type input "alenapanimatchenko@gmail.com"
type input "38 (093) 260 61 99"
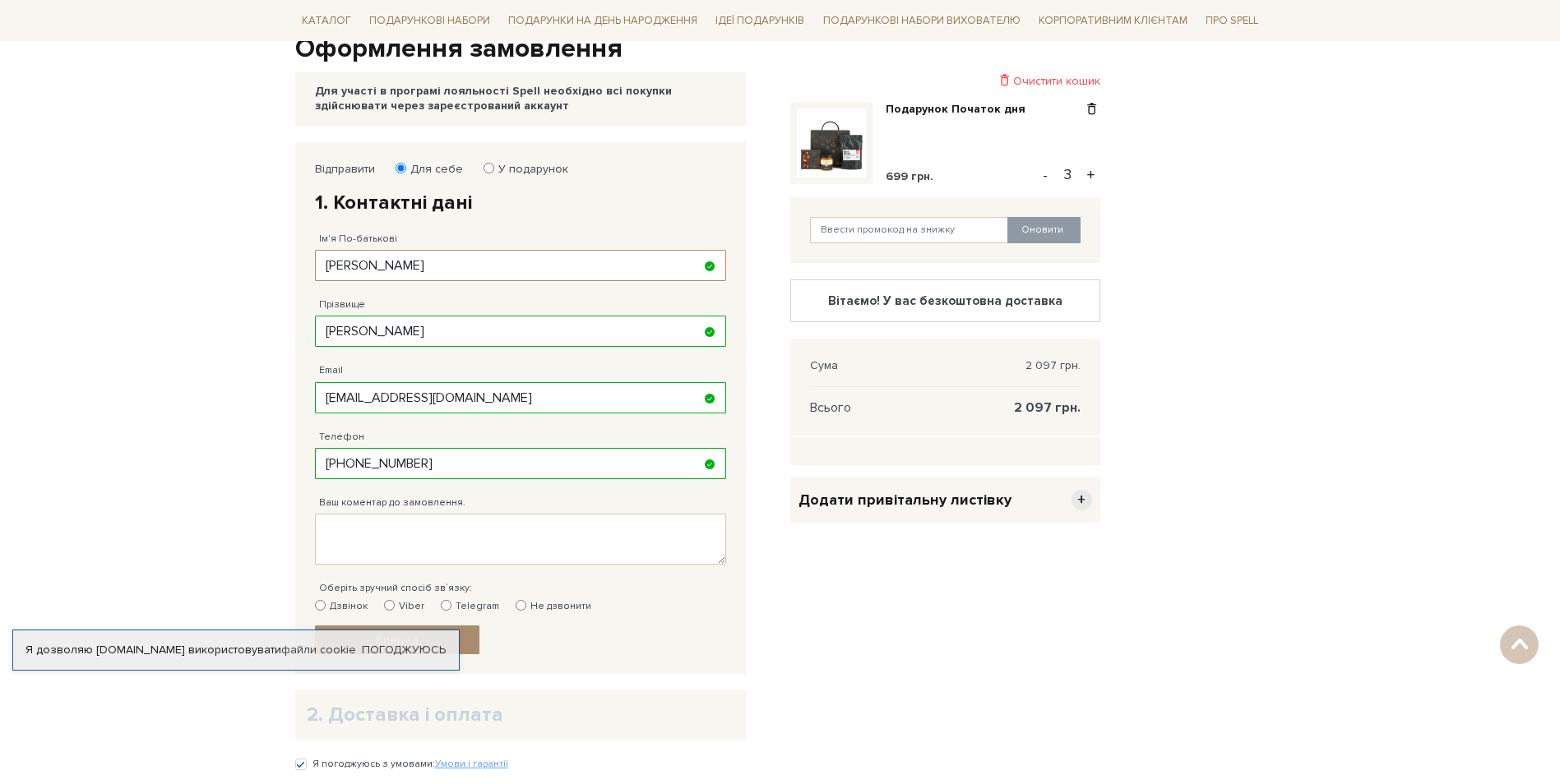
scroll to position [82, 0]
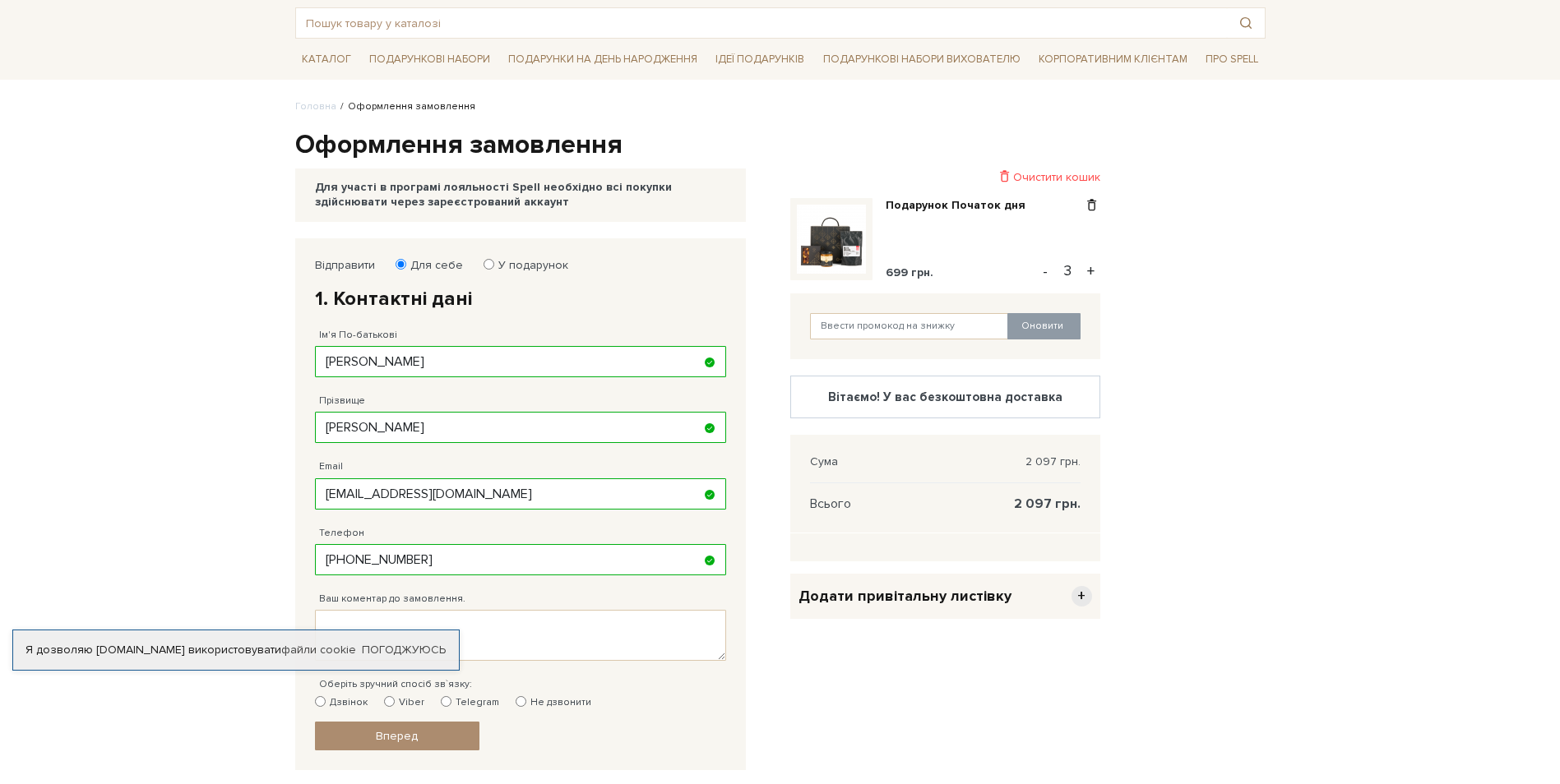
click at [851, 233] on img at bounding box center [831, 240] width 69 height 69
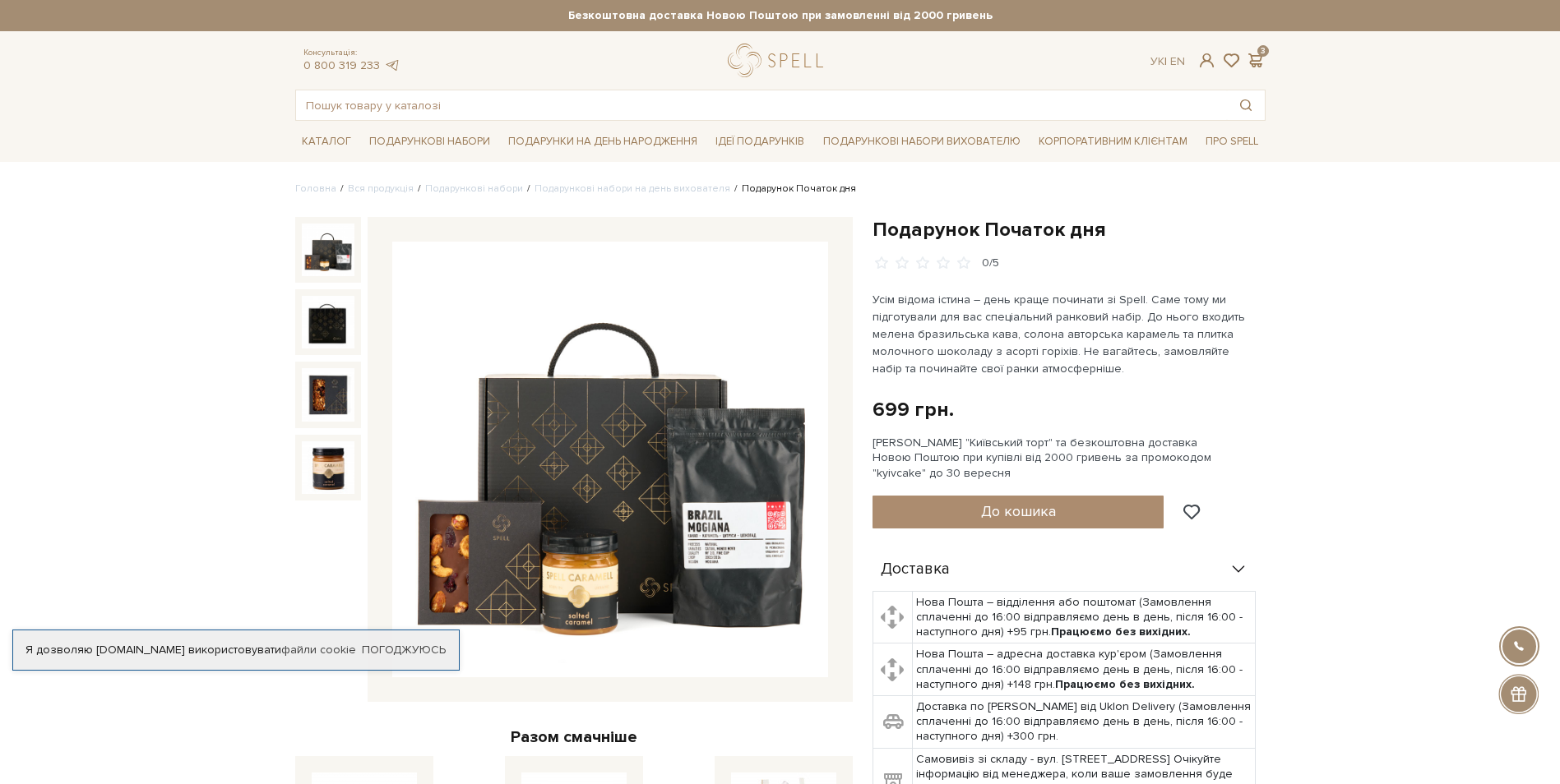
click at [316, 250] on img at bounding box center [328, 250] width 52 height 52
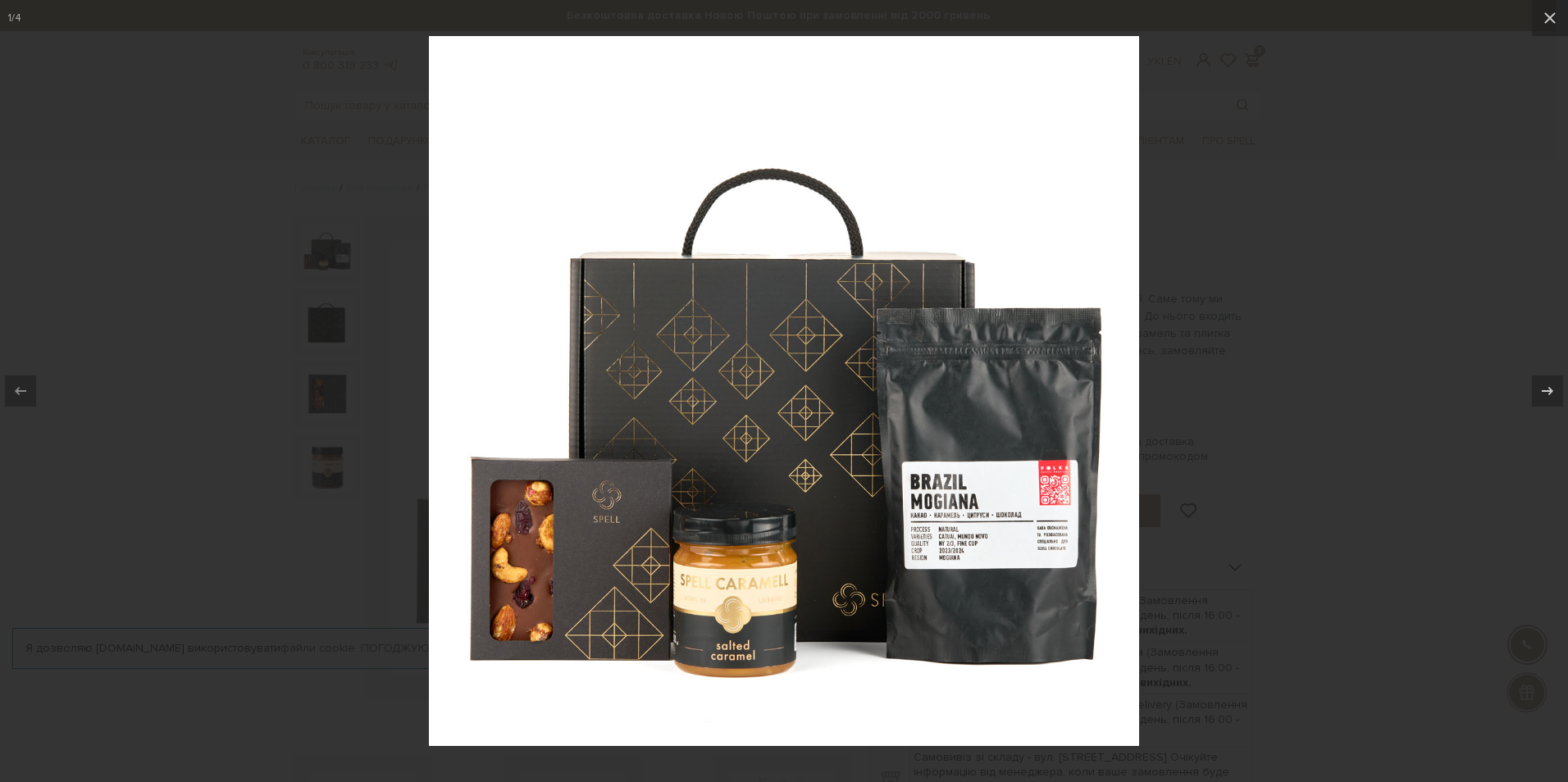
click at [1484, 268] on div at bounding box center [784, 391] width 1568 height 782
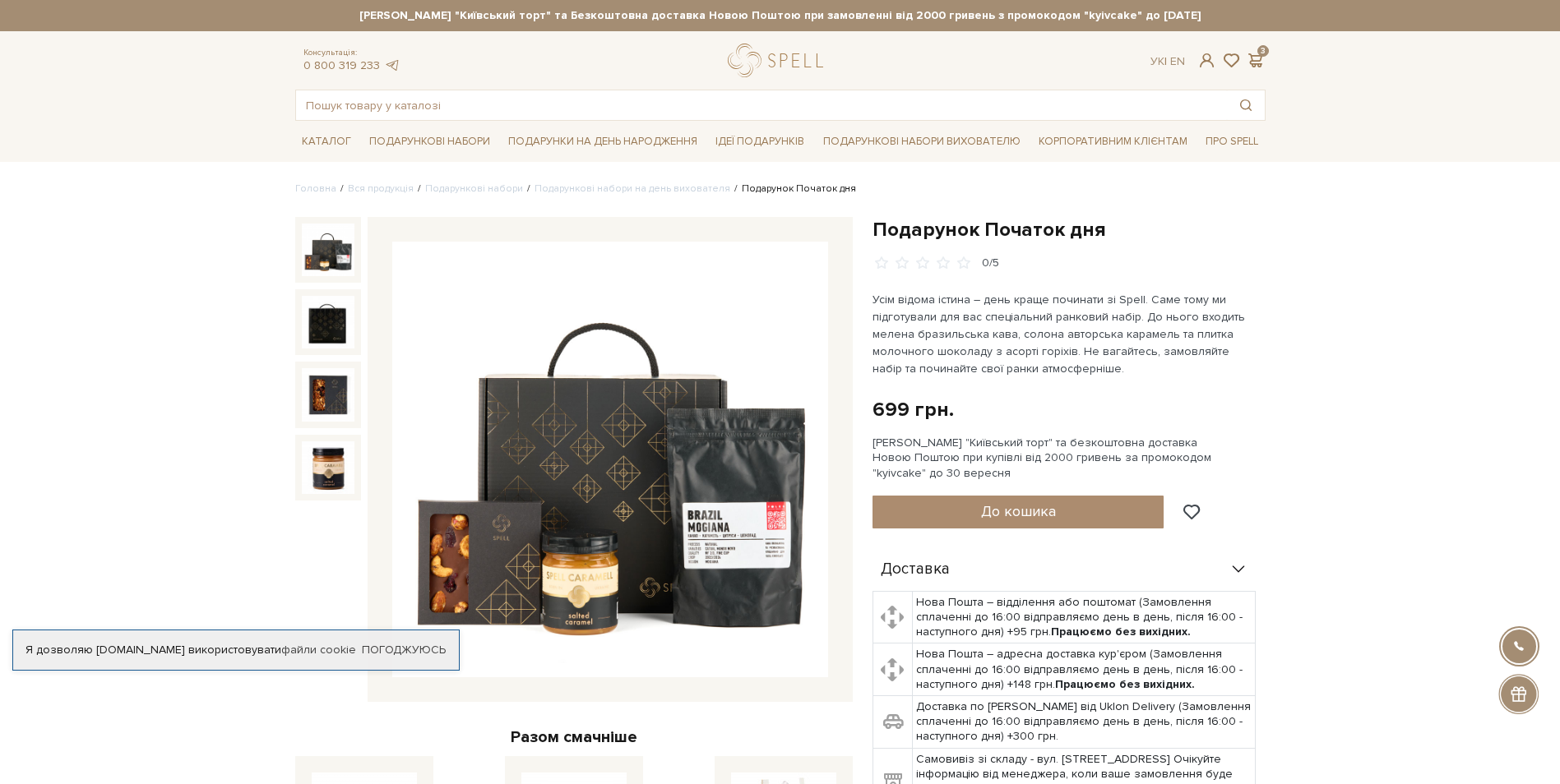
click at [758, 504] on img at bounding box center [610, 459] width 436 height 436
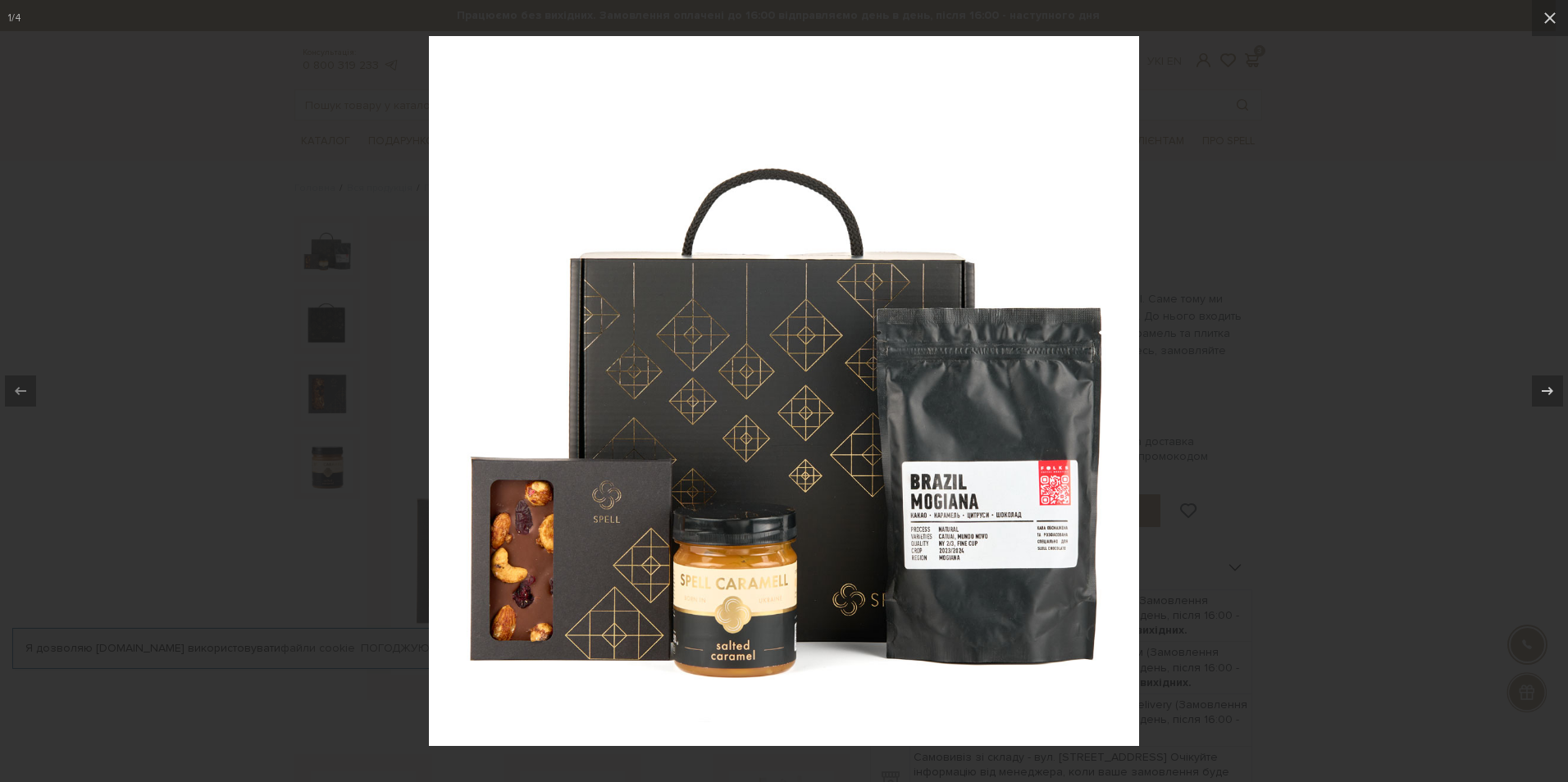
click at [1332, 451] on div at bounding box center [784, 391] width 1568 height 782
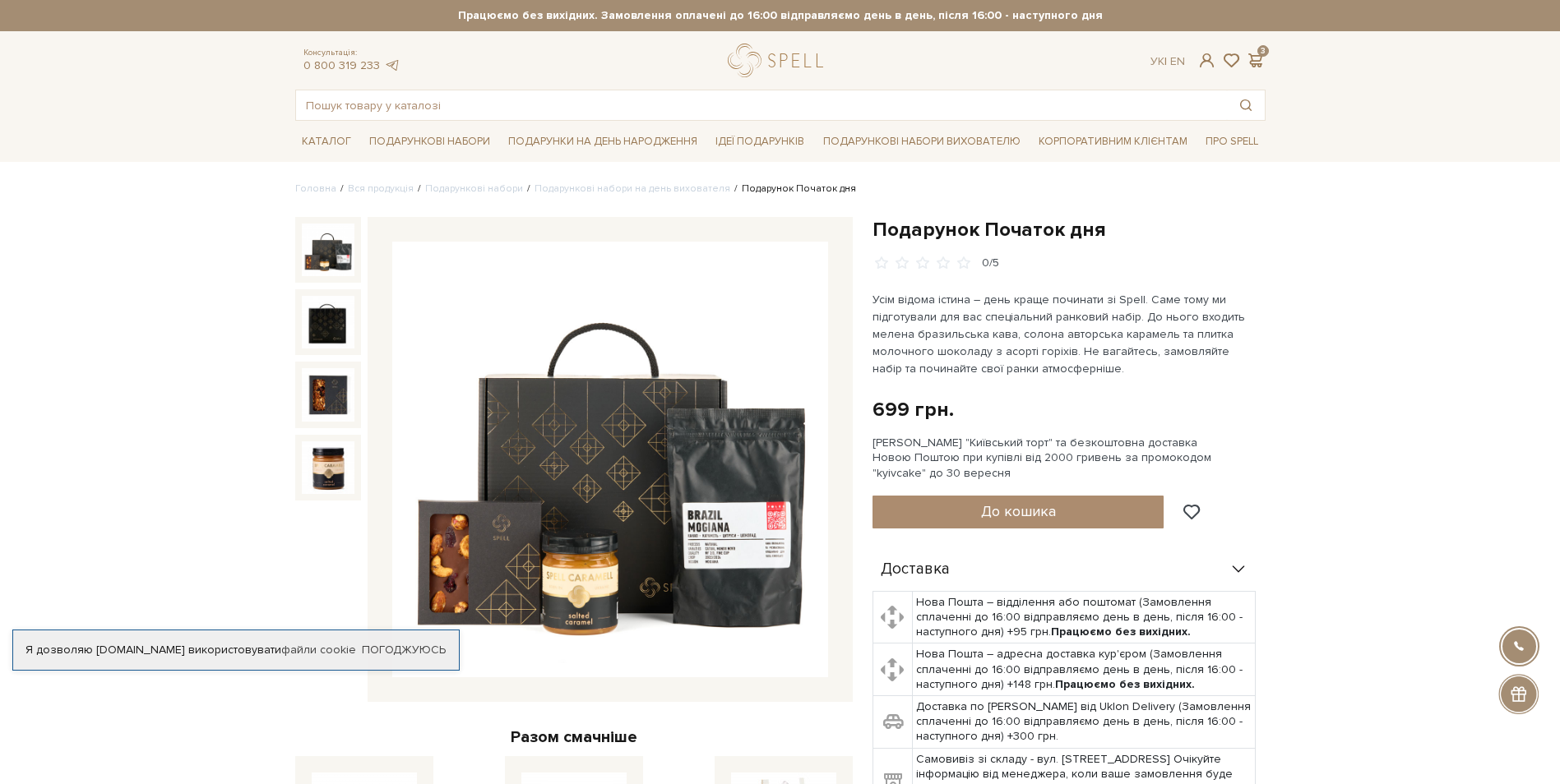
click at [620, 452] on img at bounding box center [610, 459] width 436 height 436
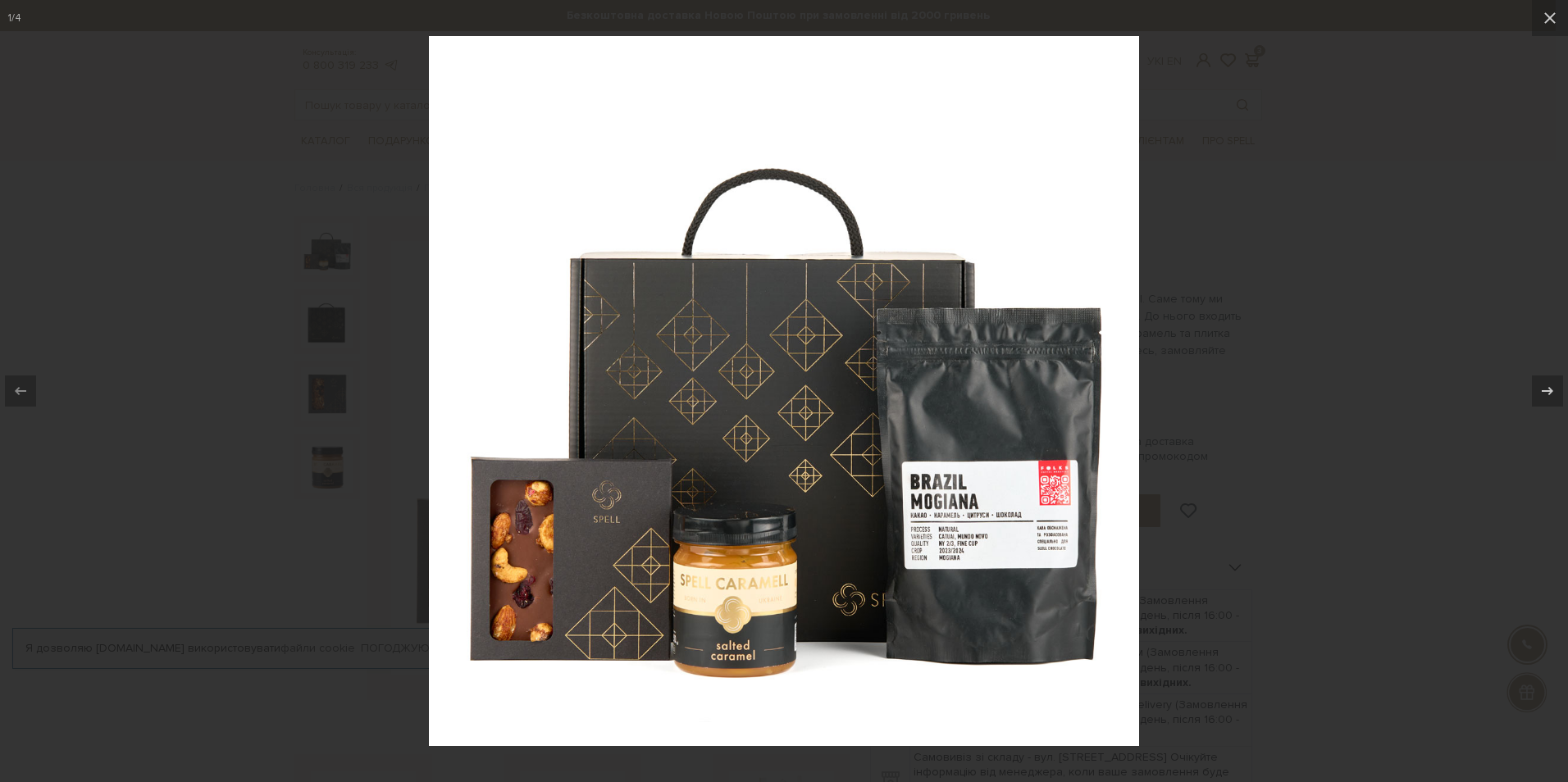
click at [1337, 536] on div at bounding box center [784, 391] width 1568 height 782
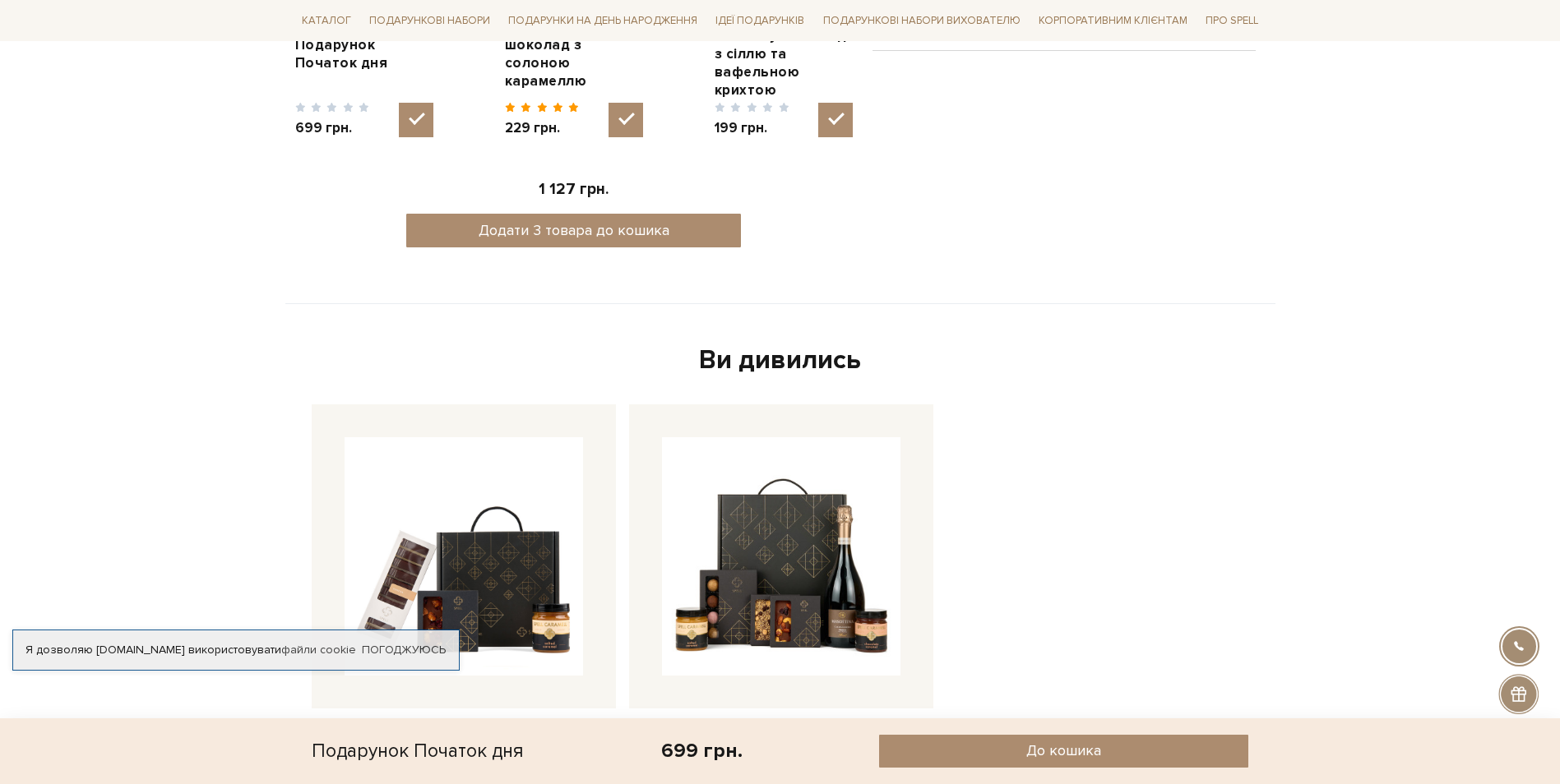
scroll to position [986, 0]
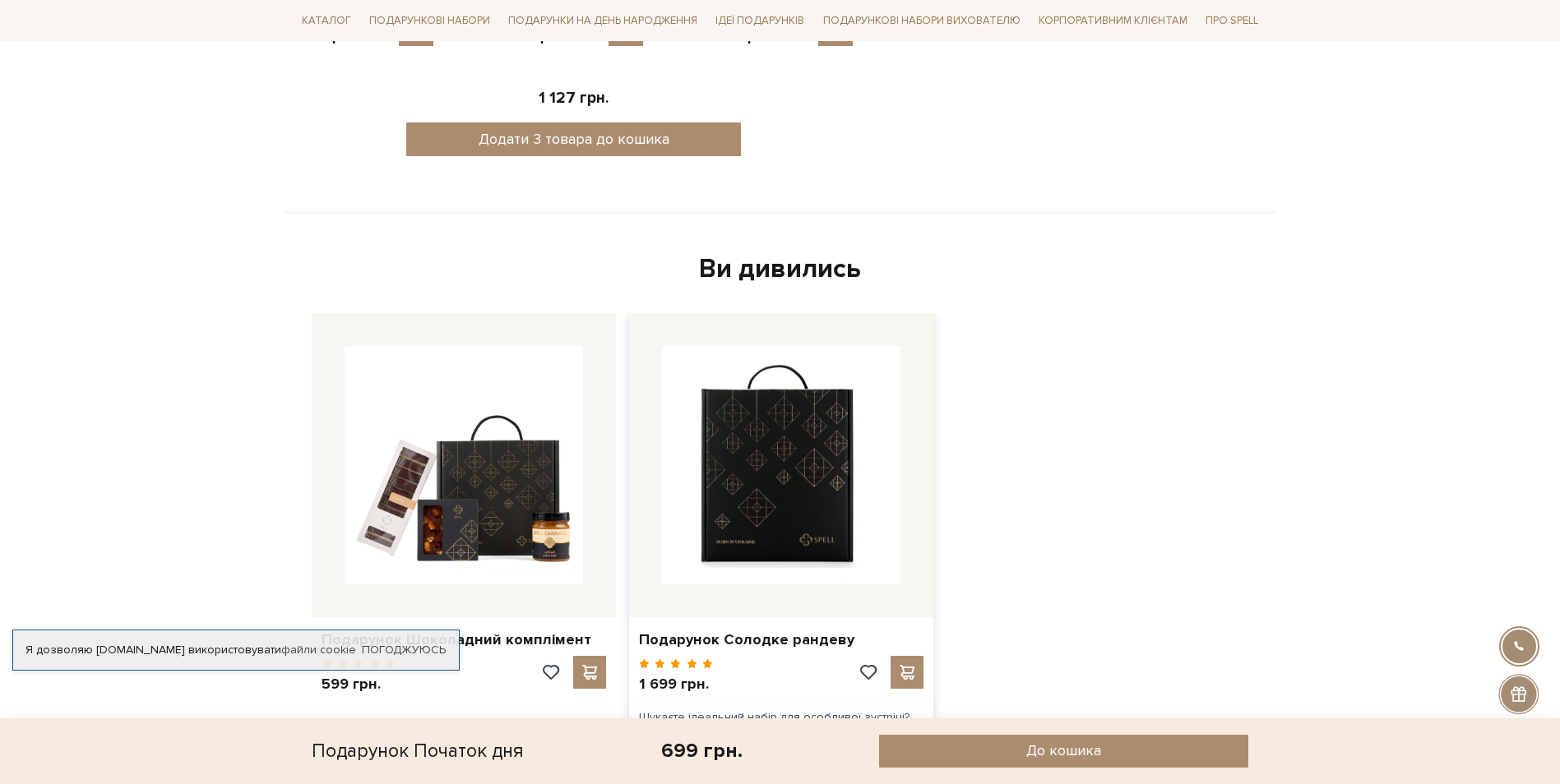
click at [790, 559] on img at bounding box center [780, 465] width 239 height 239
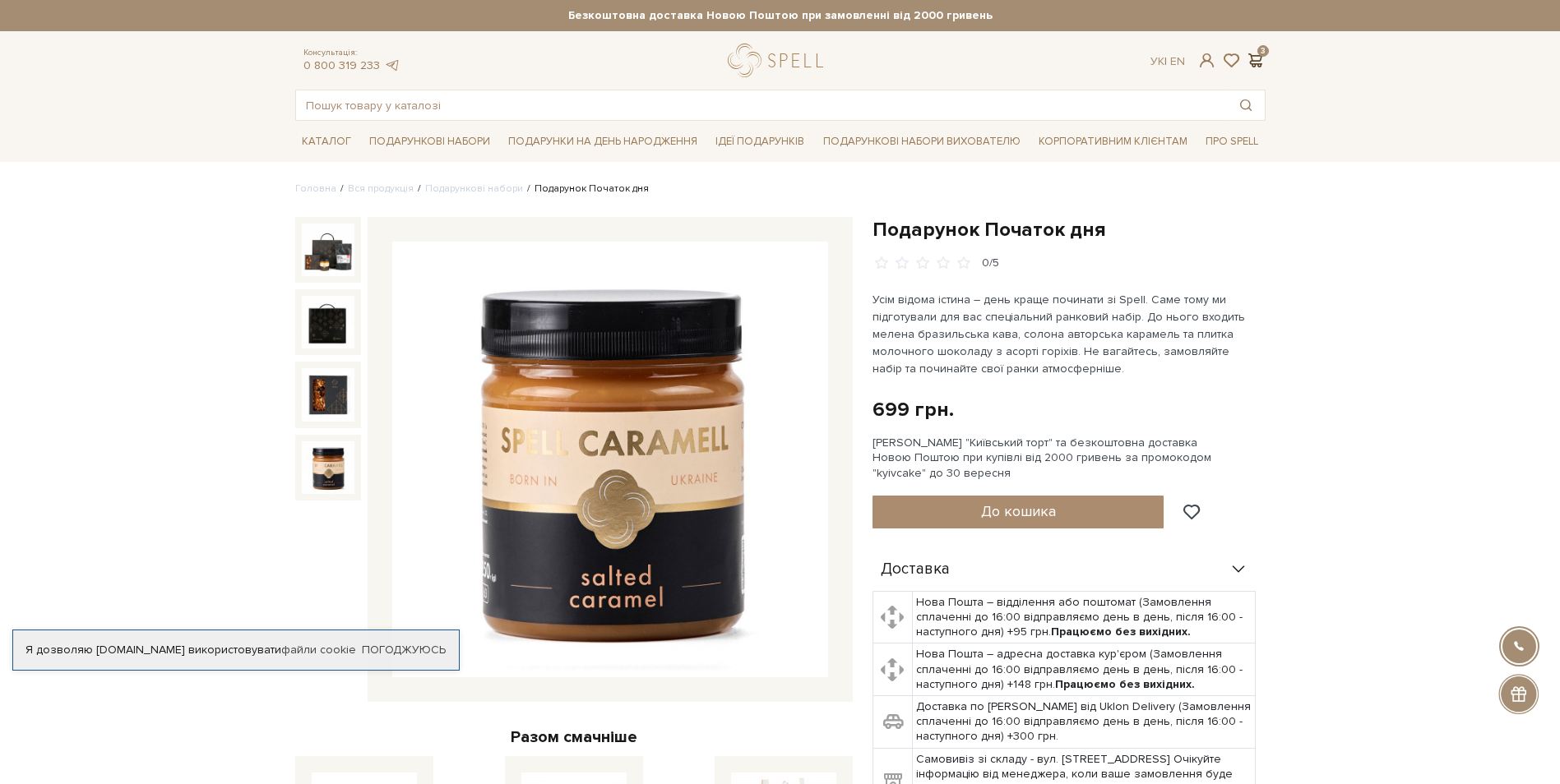
click at [1257, 58] on span at bounding box center [1255, 60] width 20 height 17
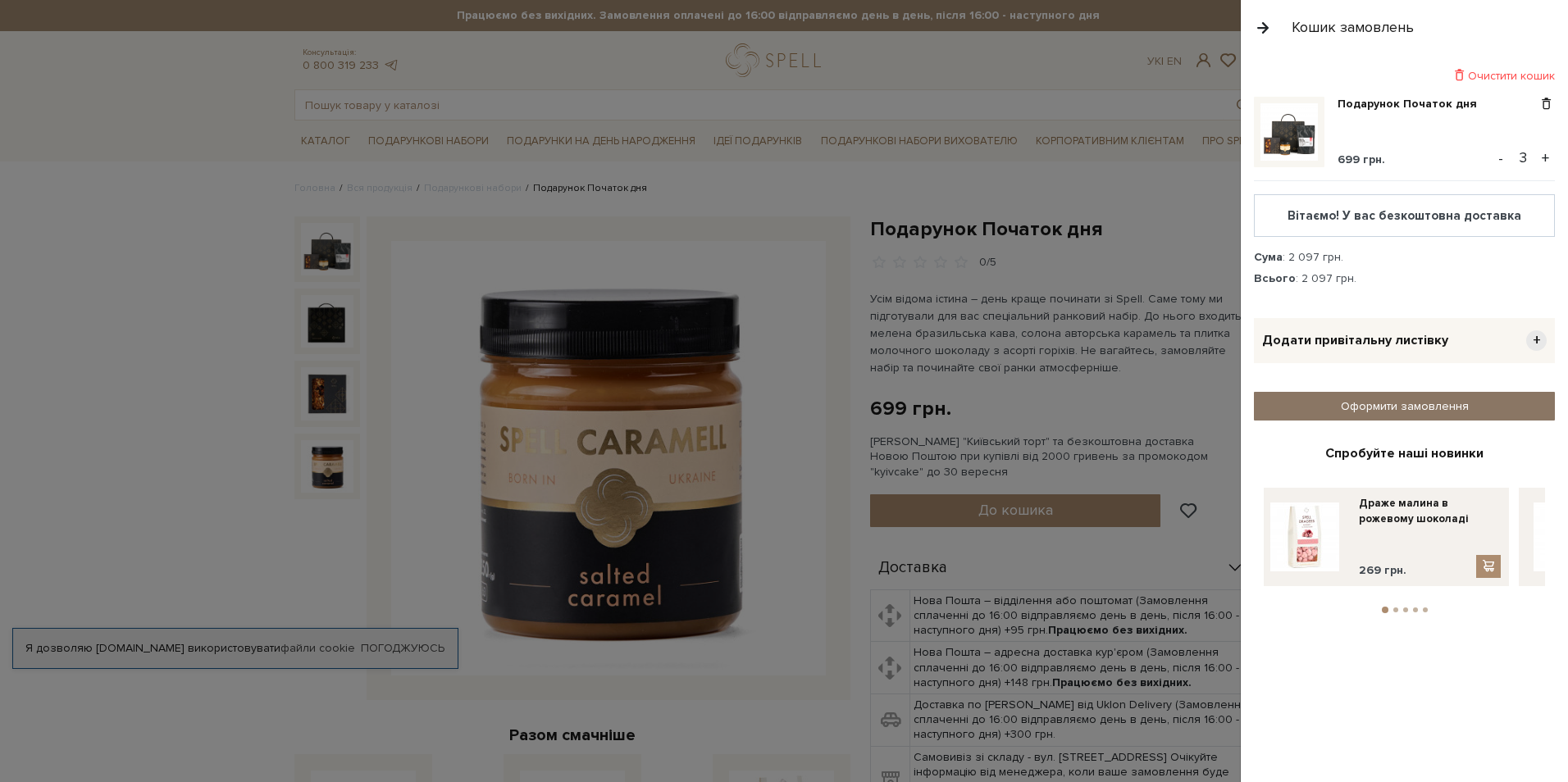
click at [1372, 414] on link "Оформити замовлення" at bounding box center [1404, 406] width 301 height 29
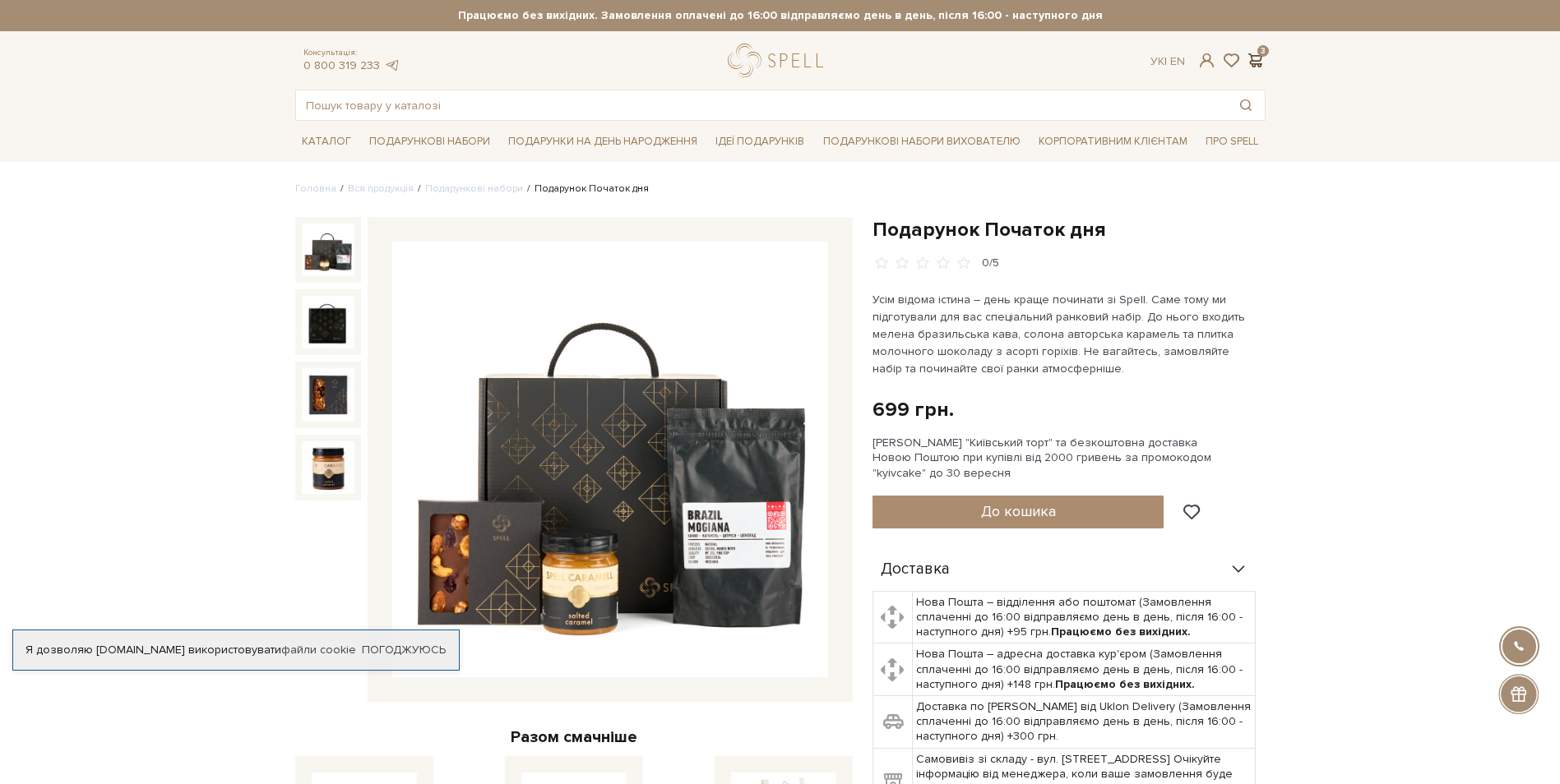
click at [1257, 65] on span at bounding box center [1255, 60] width 20 height 17
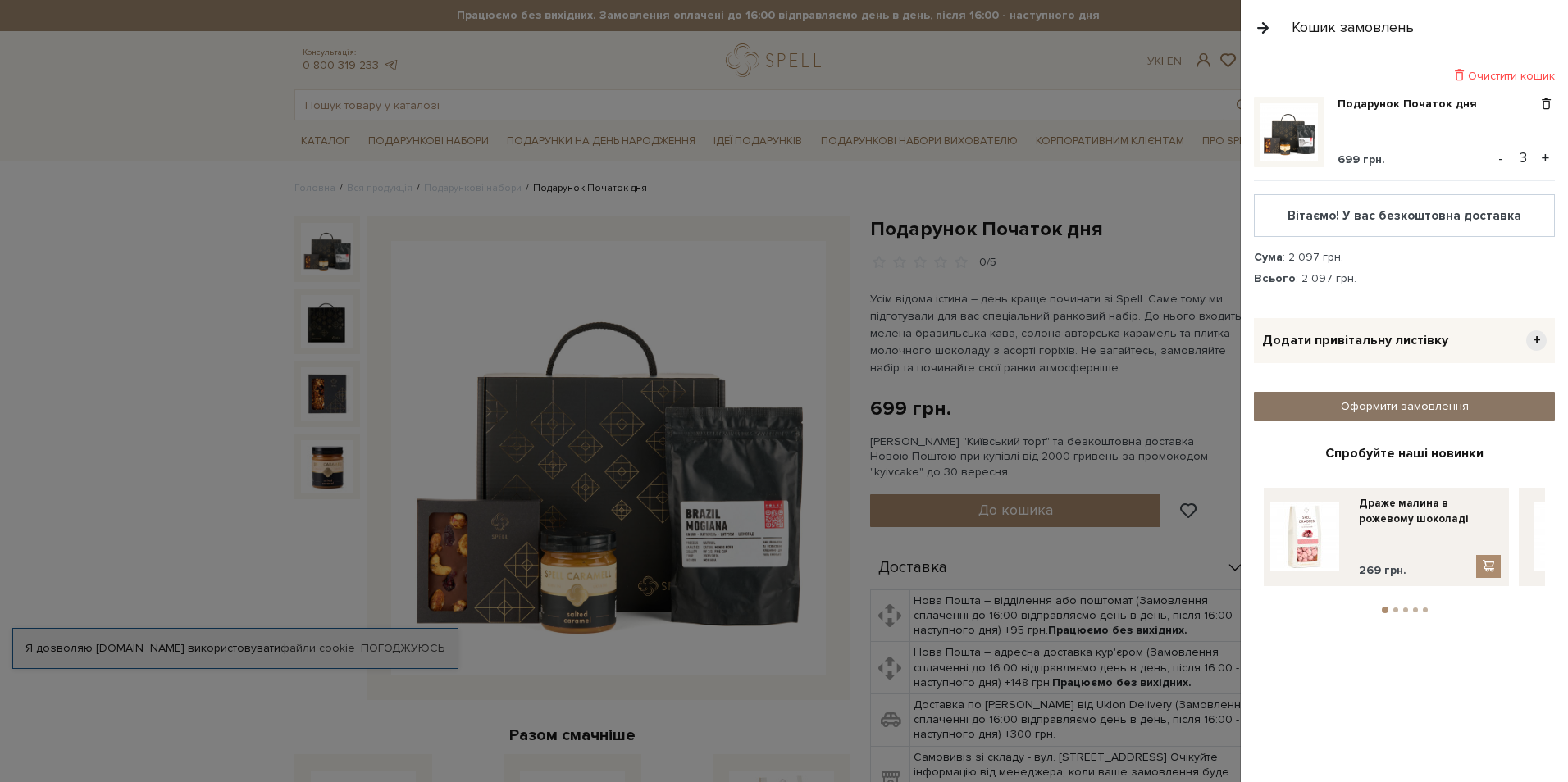
click at [1376, 410] on link "Оформити замовлення" at bounding box center [1404, 406] width 301 height 29
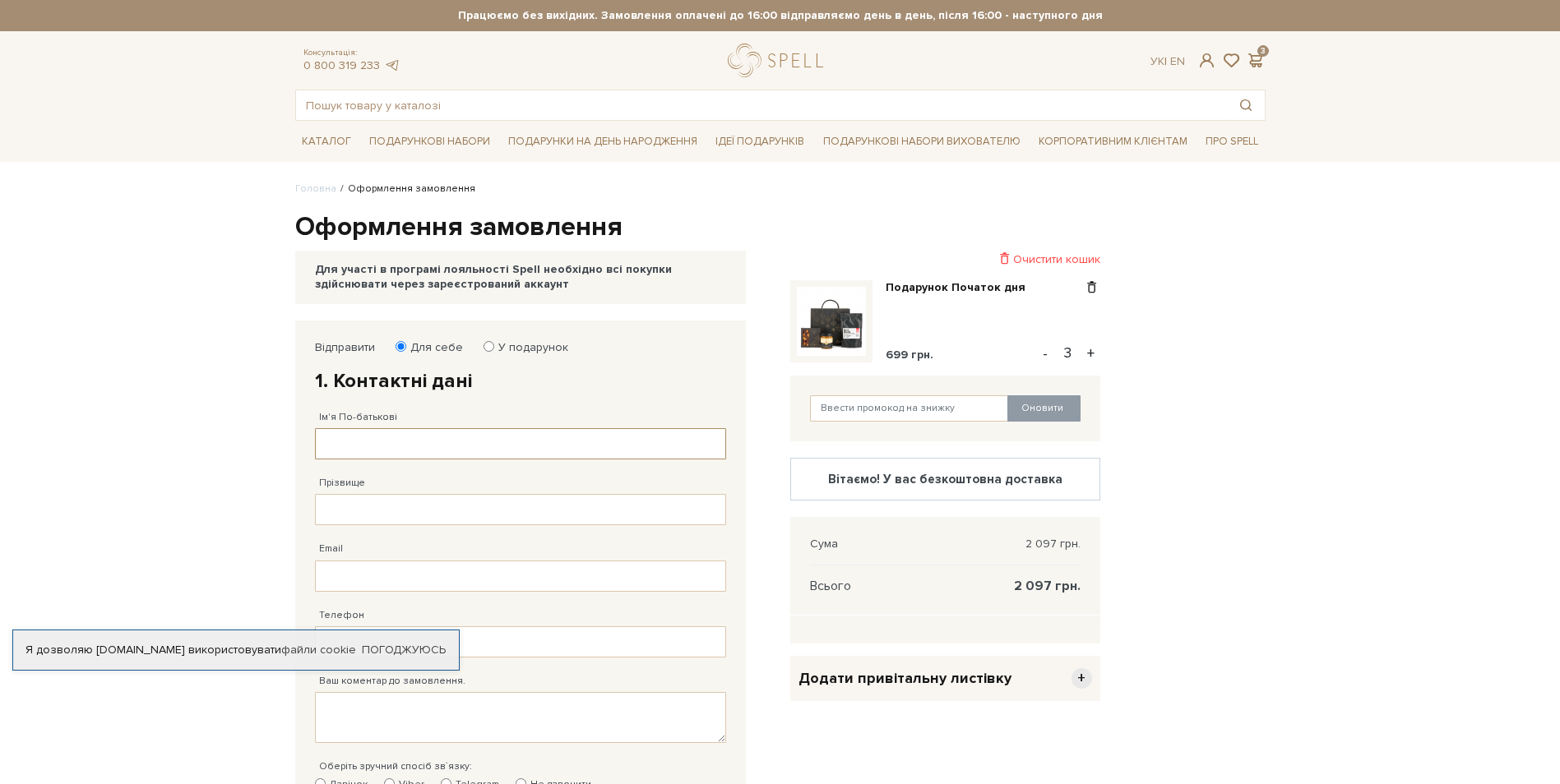
click at [404, 447] on input "Ім'я По-батькові" at bounding box center [520, 443] width 411 height 31
type input "Альона"
type input "Паніматченко"
type input "alenapanimatchenko@gmail.com"
type input "38 (093) 260 61 99"
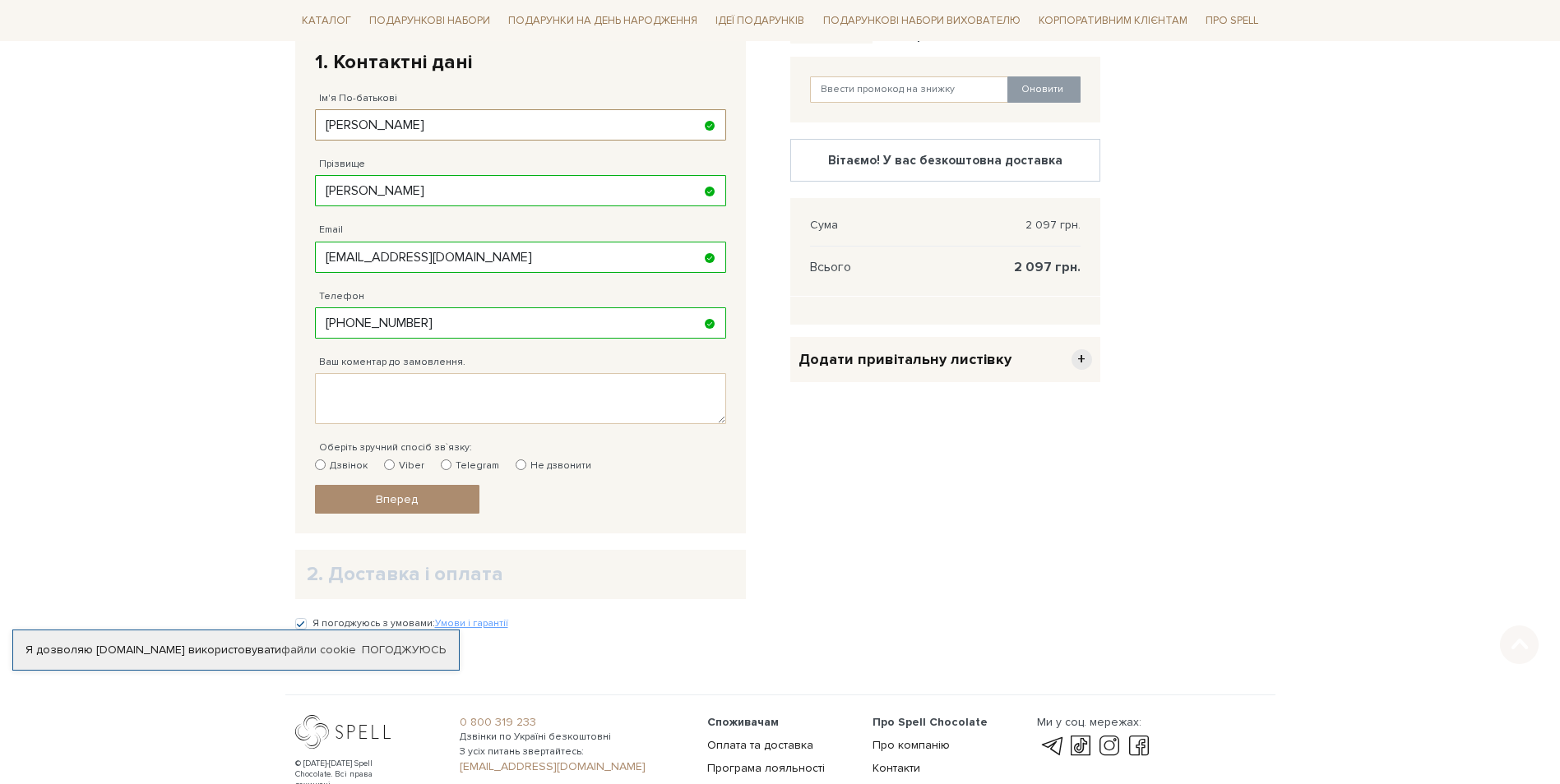
scroll to position [328, 0]
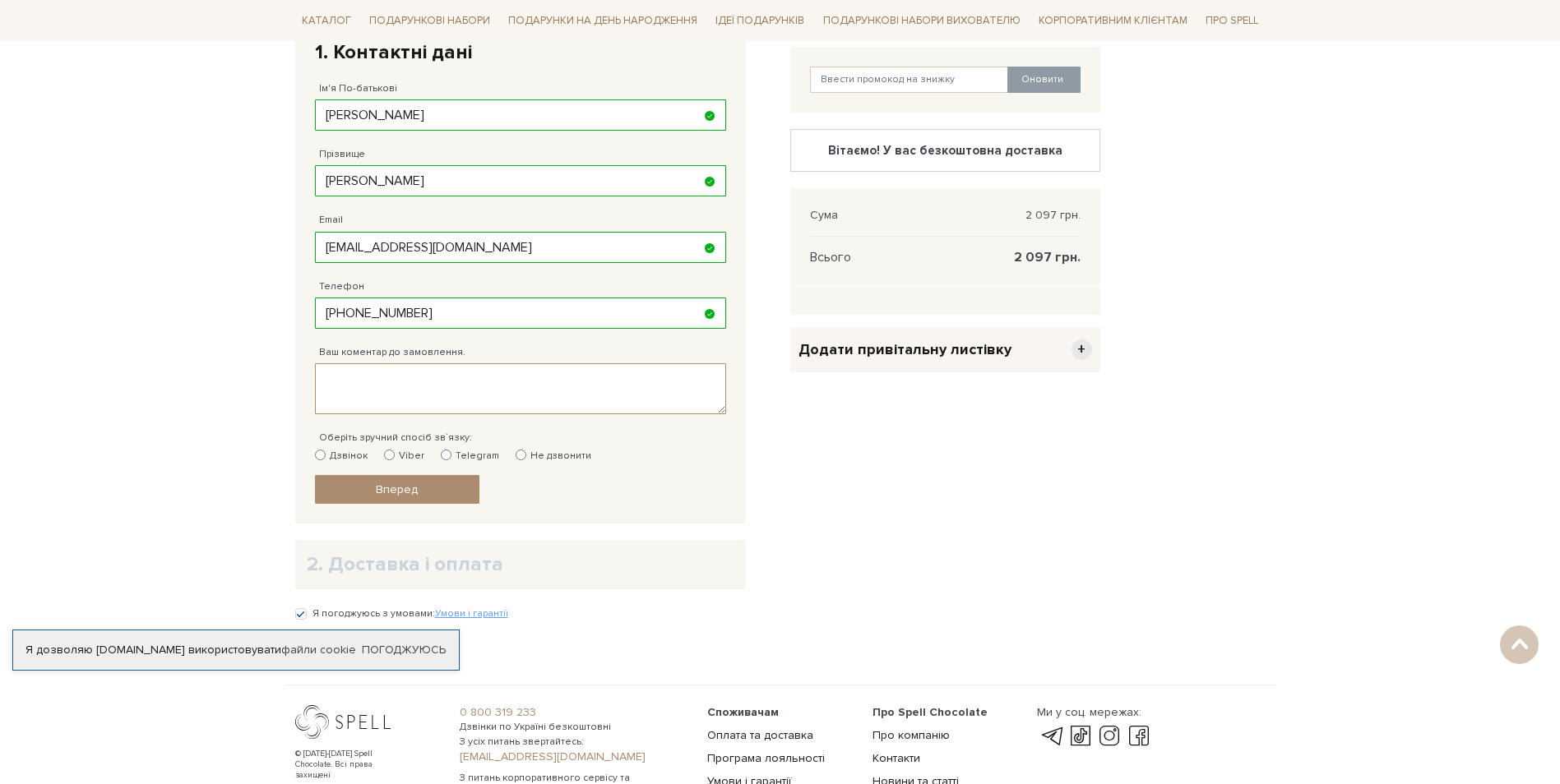
click at [450, 391] on textarea "Ваш коментар до замовлення." at bounding box center [520, 388] width 411 height 51
click at [884, 493] on div "Очистити кошик Подарунок Початок дня 699 грн. - 3 + Оновити Вітаємо! У вас безк…" at bounding box center [945, 309] width 329 height 635
click at [432, 500] on link "Вперед" at bounding box center [398, 489] width 165 height 29
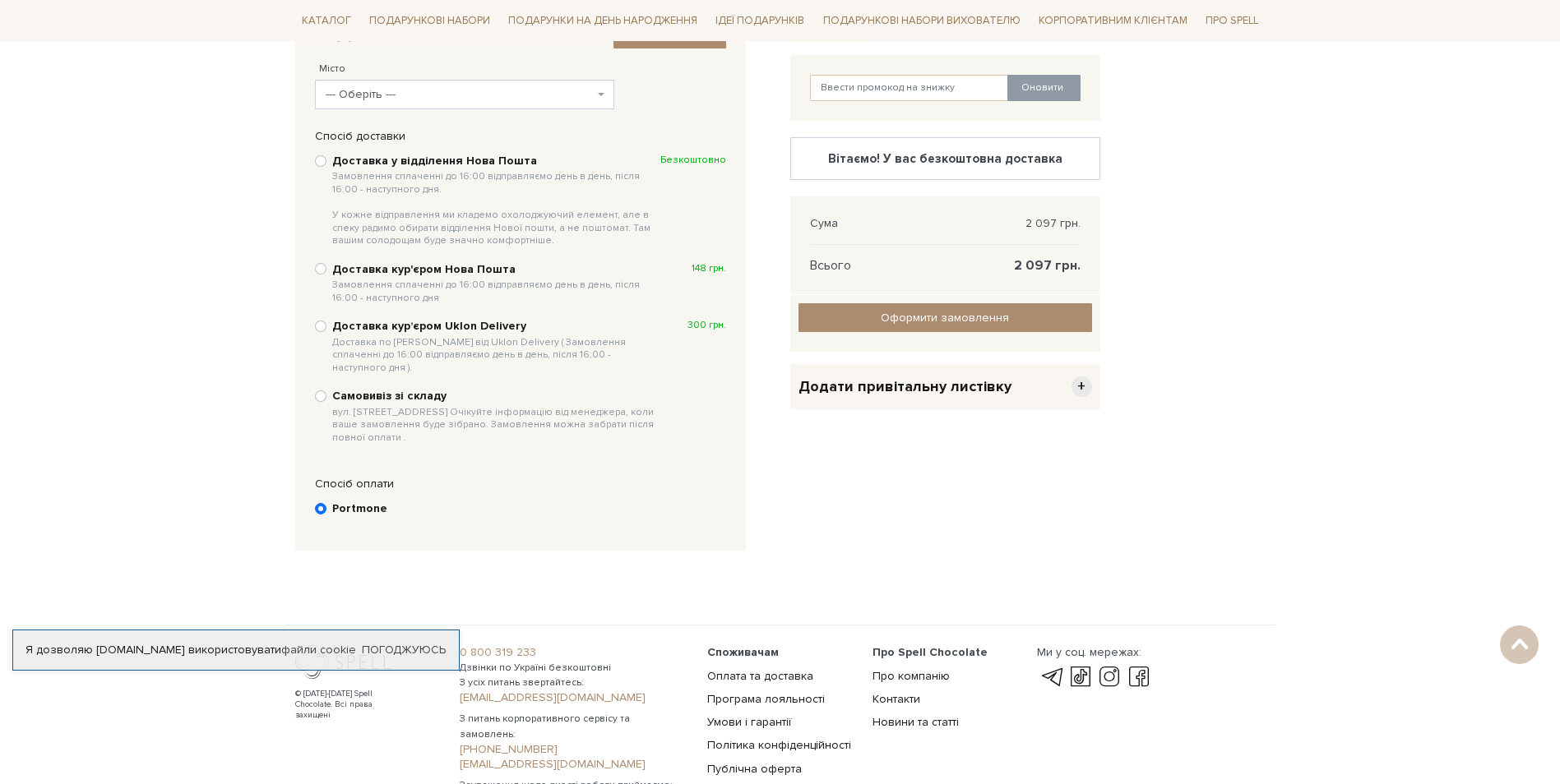
scroll to position [156, 0]
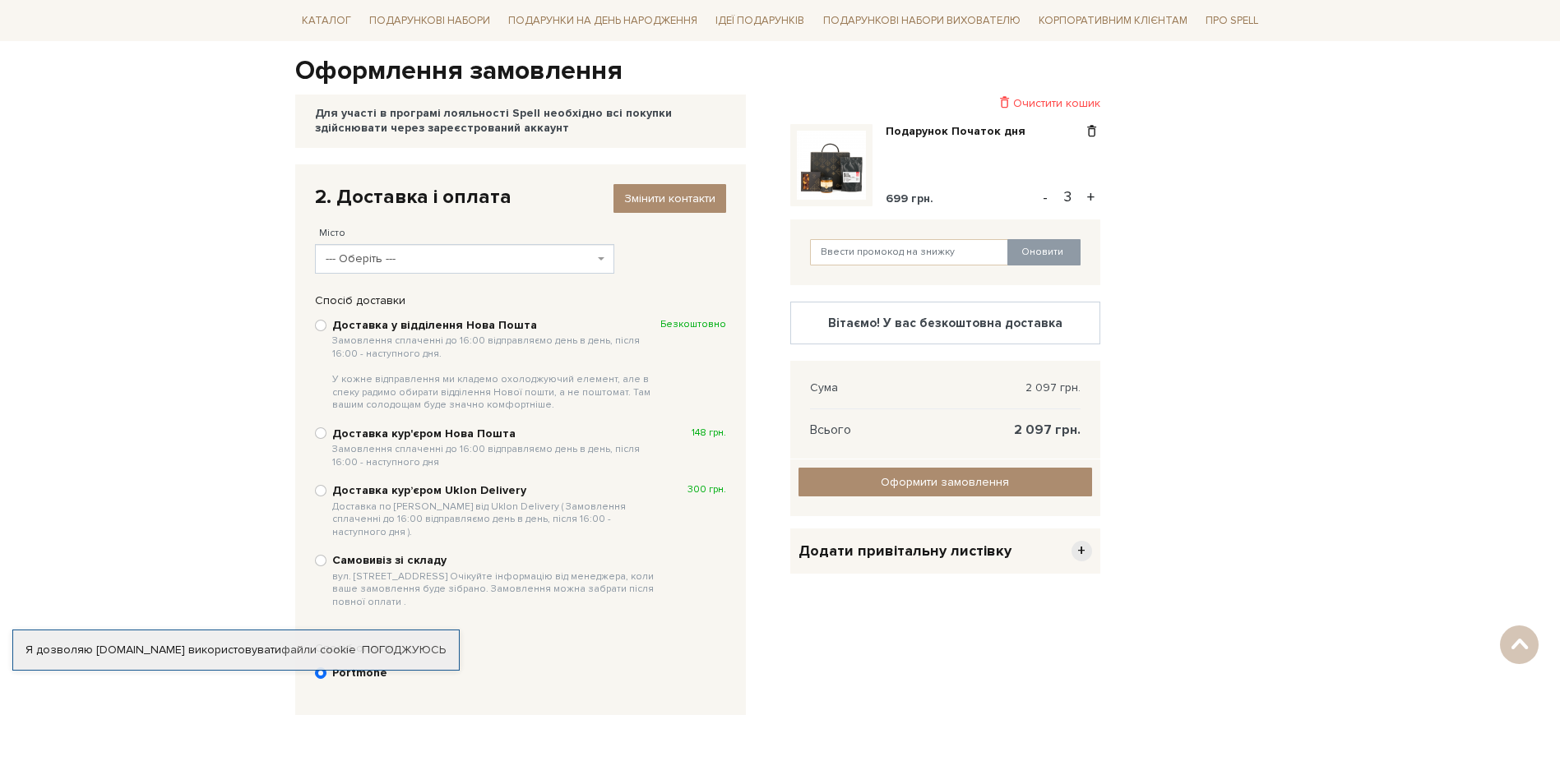
click at [431, 251] on span "--- Оберіть ---" at bounding box center [459, 259] width 269 height 17
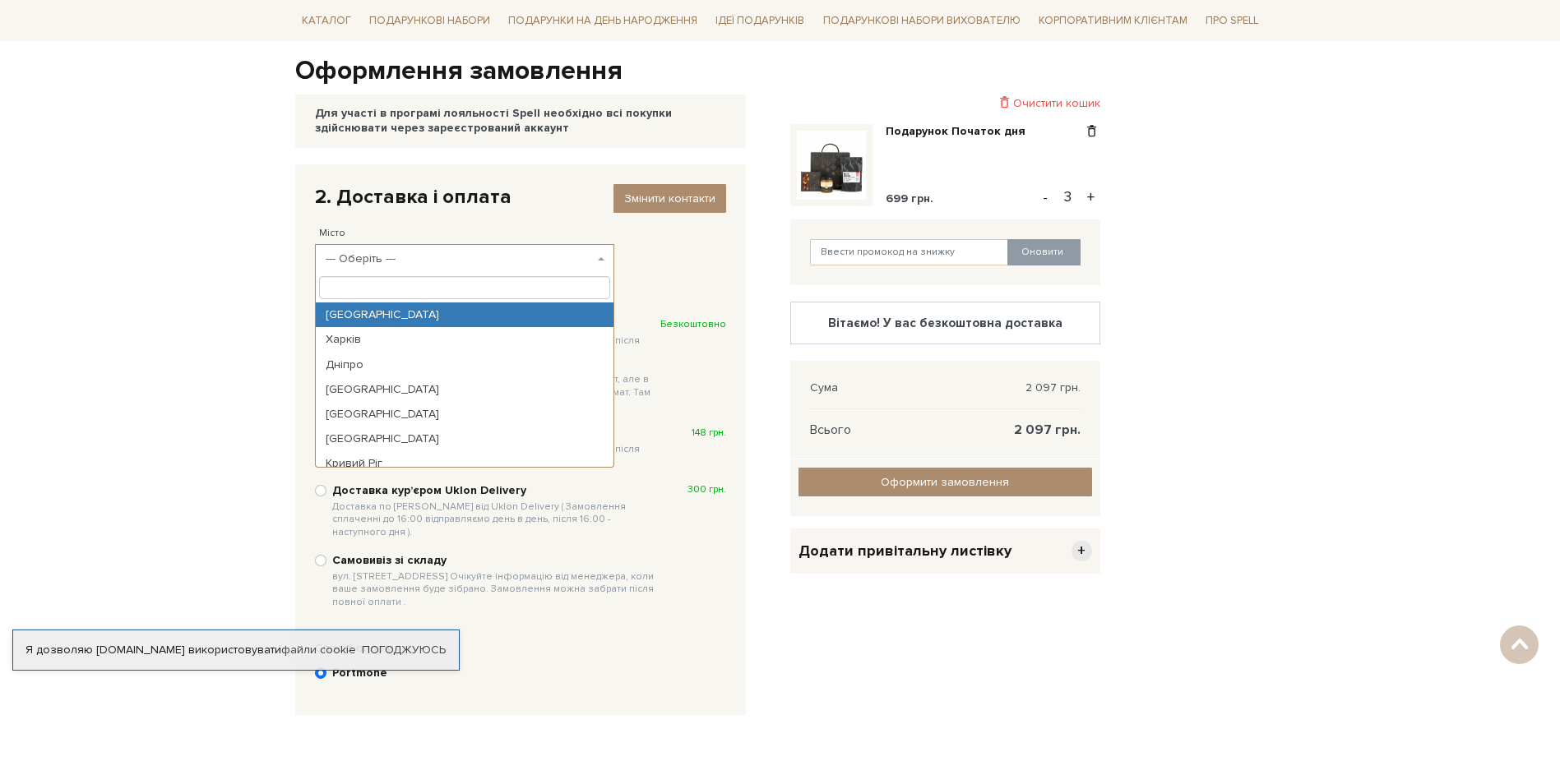
click at [480, 254] on span "--- Оберіть ---" at bounding box center [459, 259] width 269 height 17
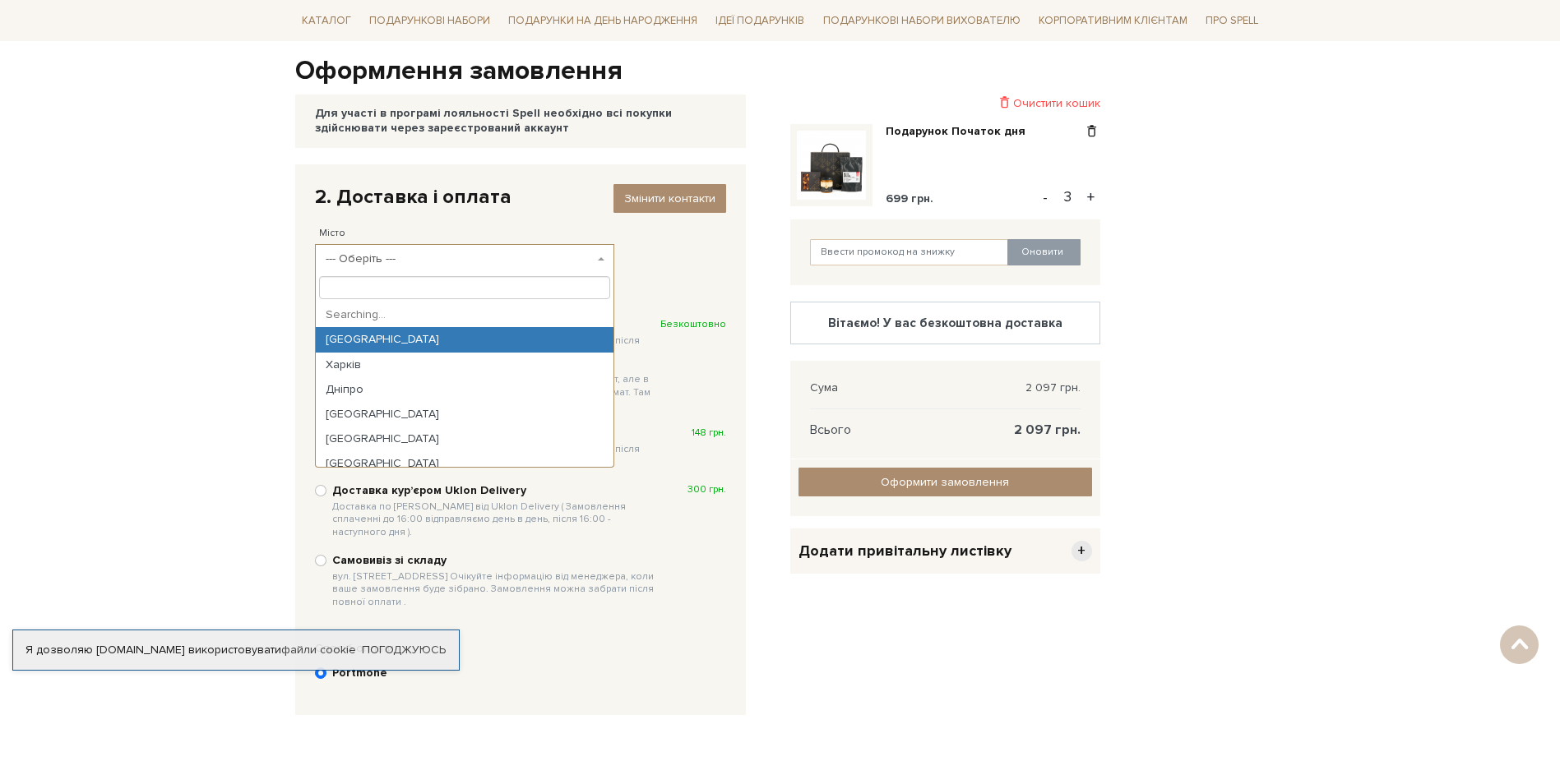
click at [473, 254] on span "--- Оберіть ---" at bounding box center [459, 259] width 269 height 17
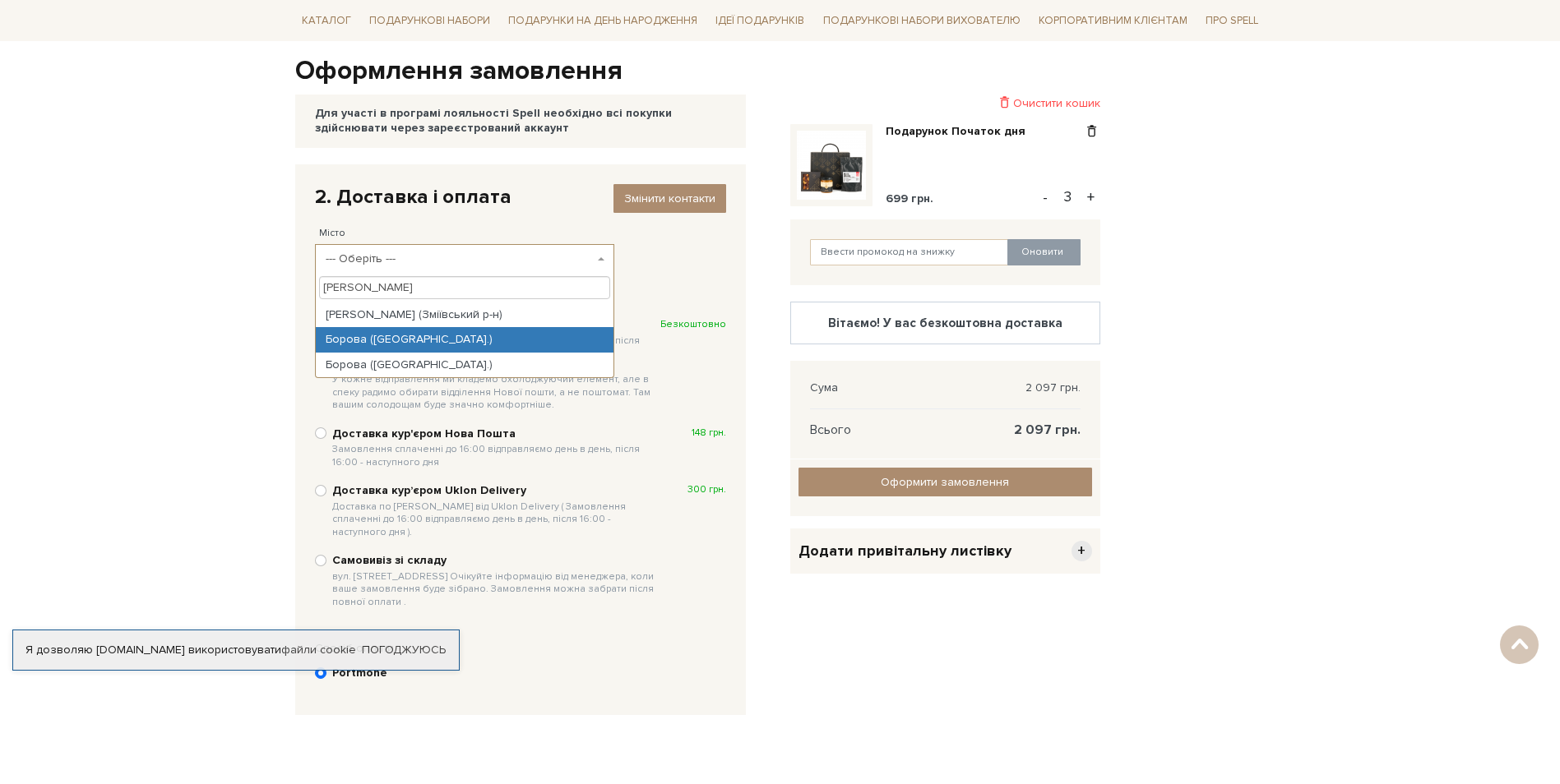
type input "Борова"
select select "Борова (Київська обл.)"
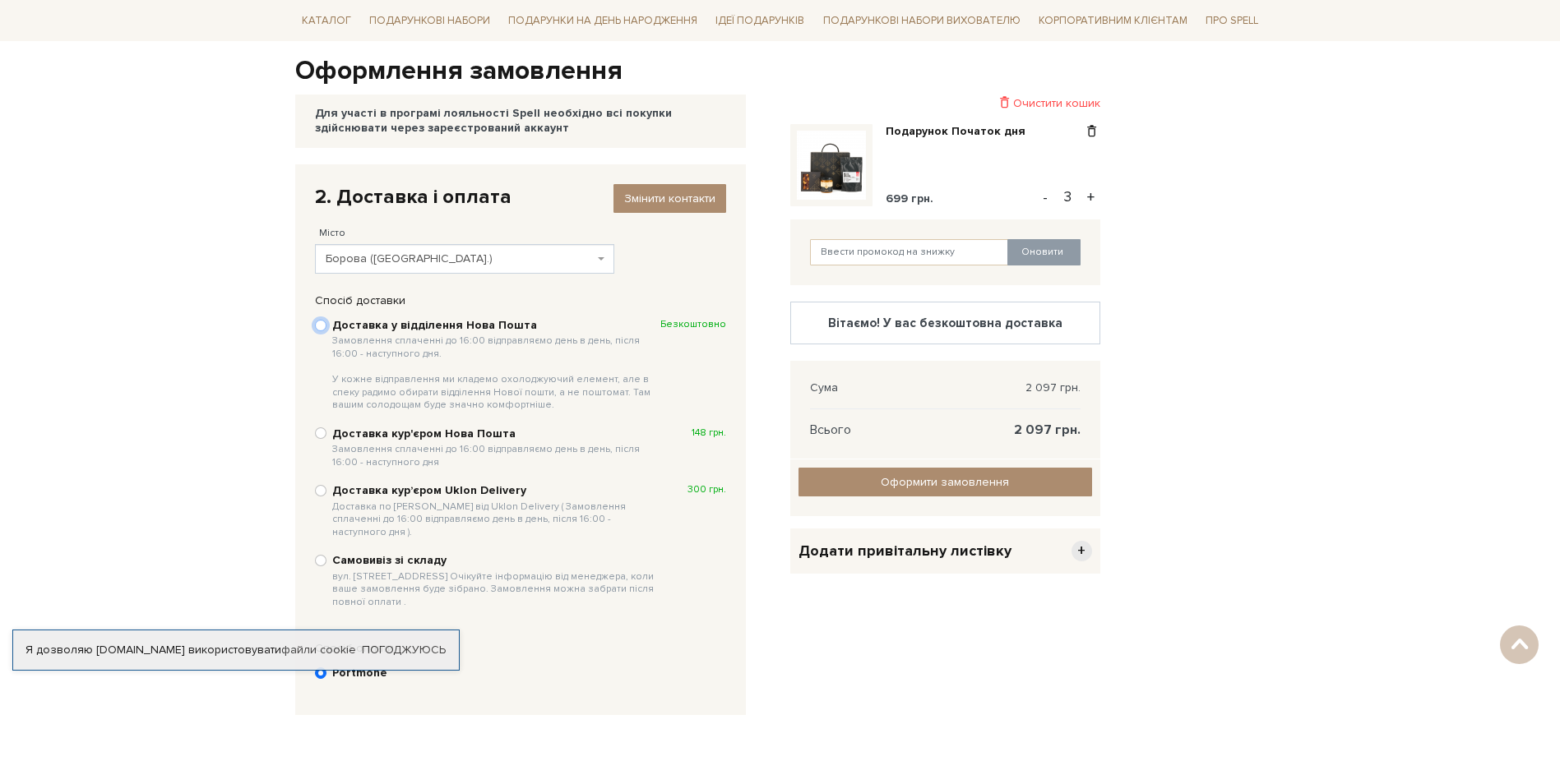
click at [315, 327] on input "Доставка у відділення Нова Пошта Замовлення сплаченні до 16:00 відправляємо ден…" at bounding box center [321, 326] width 11 height 11
radio input "true"
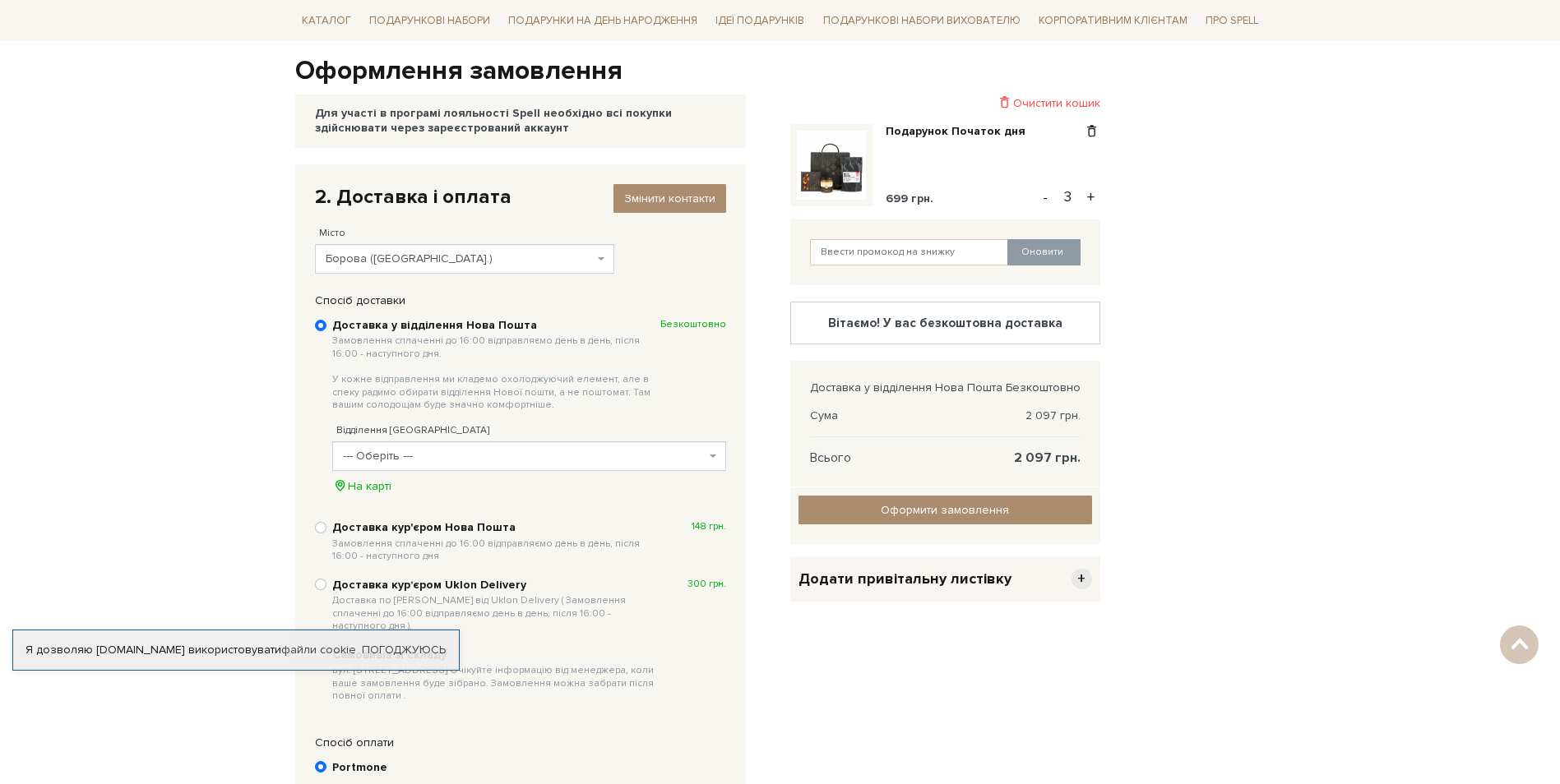
click at [599, 457] on span "--- Оберіть ---" at bounding box center [523, 457] width 362 height 17
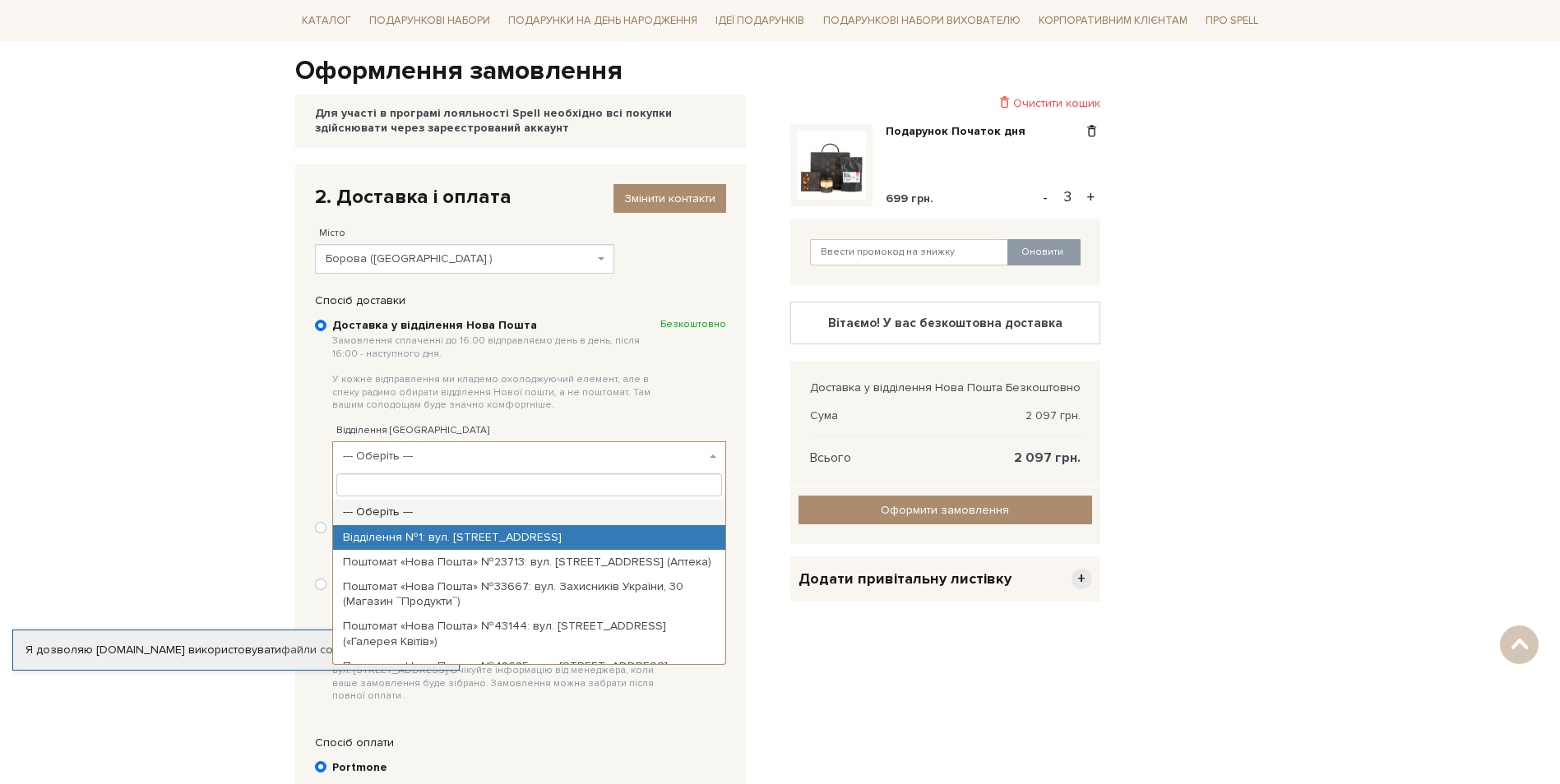
select select "Відділення №1: вул. Театральна, 8а"
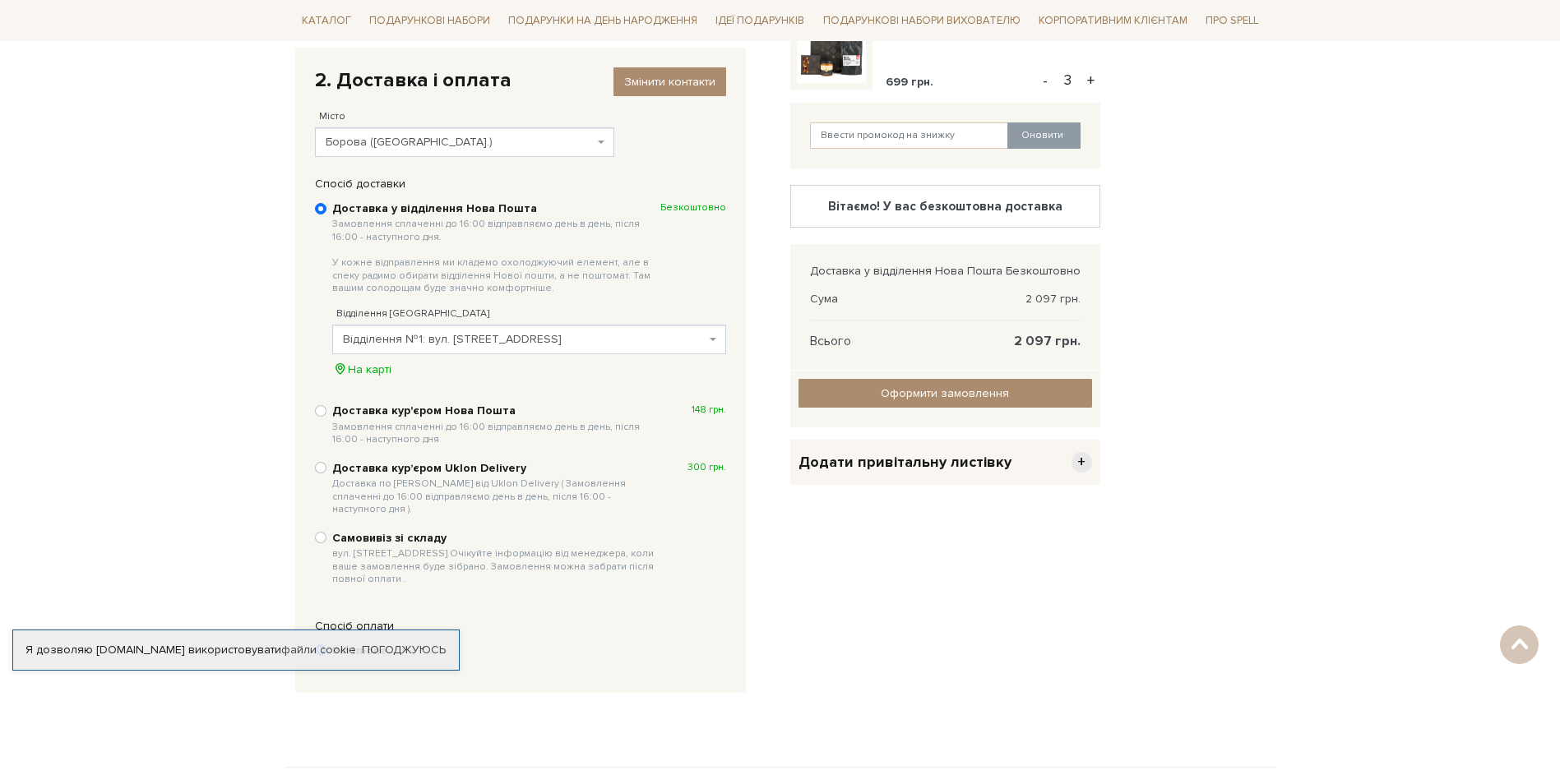
scroll to position [0, 0]
